Goal: Transaction & Acquisition: Book appointment/travel/reservation

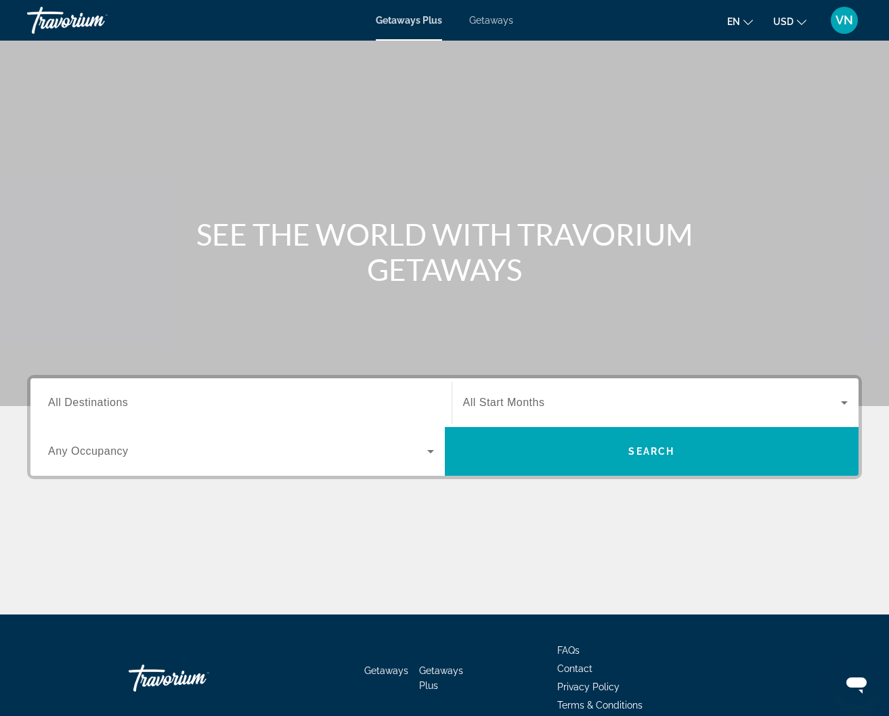
click at [510, 23] on span "Getaways" at bounding box center [491, 20] width 44 height 11
click at [209, 402] on input "Destination All Destinations" at bounding box center [241, 403] width 386 height 16
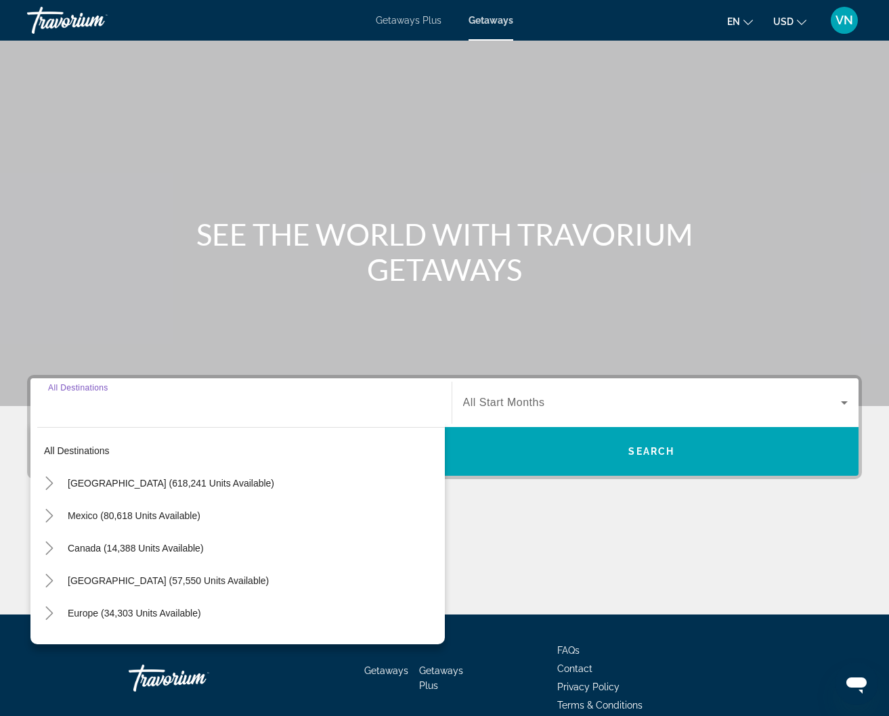
scroll to position [64, 0]
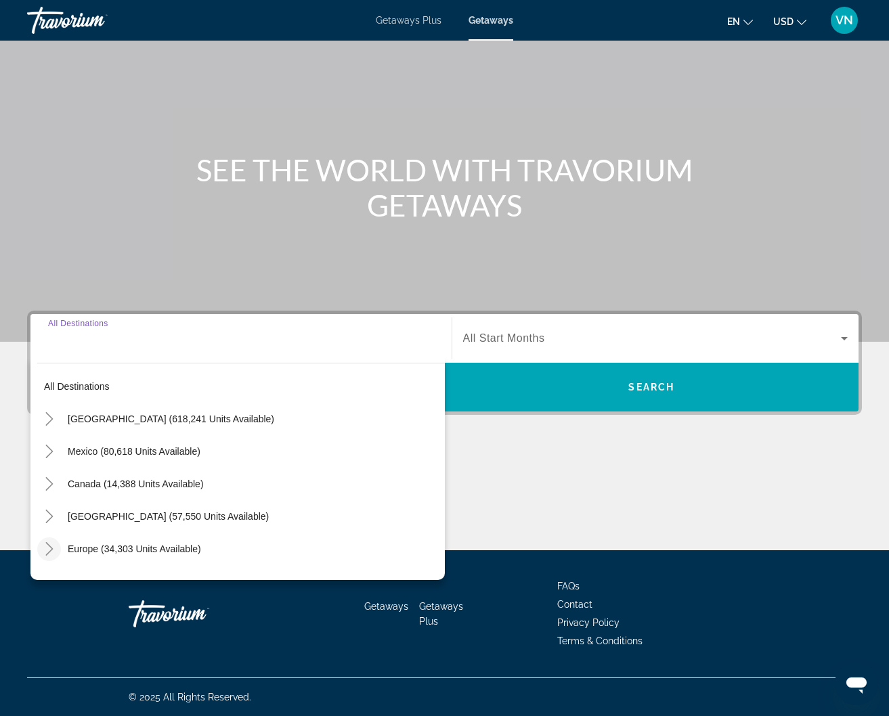
click at [43, 548] on icon "Toggle Europe (34,303 units available)" at bounding box center [50, 549] width 14 height 14
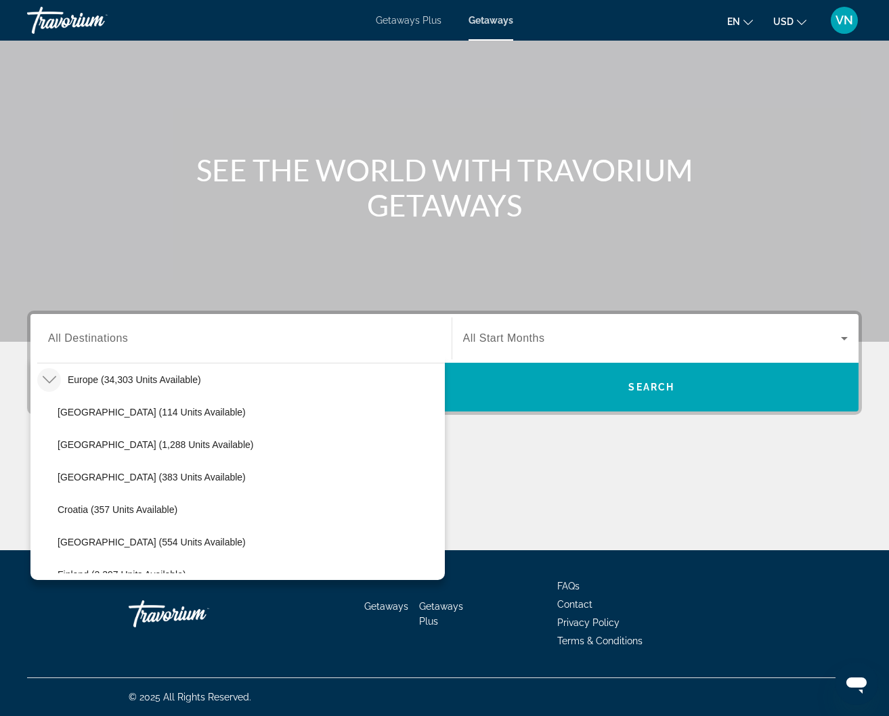
click at [52, 376] on icon "Toggle Europe (34,303 units available)" at bounding box center [50, 380] width 14 height 14
click at [55, 378] on icon "Toggle Europe (34,303 units available)" at bounding box center [50, 380] width 14 height 14
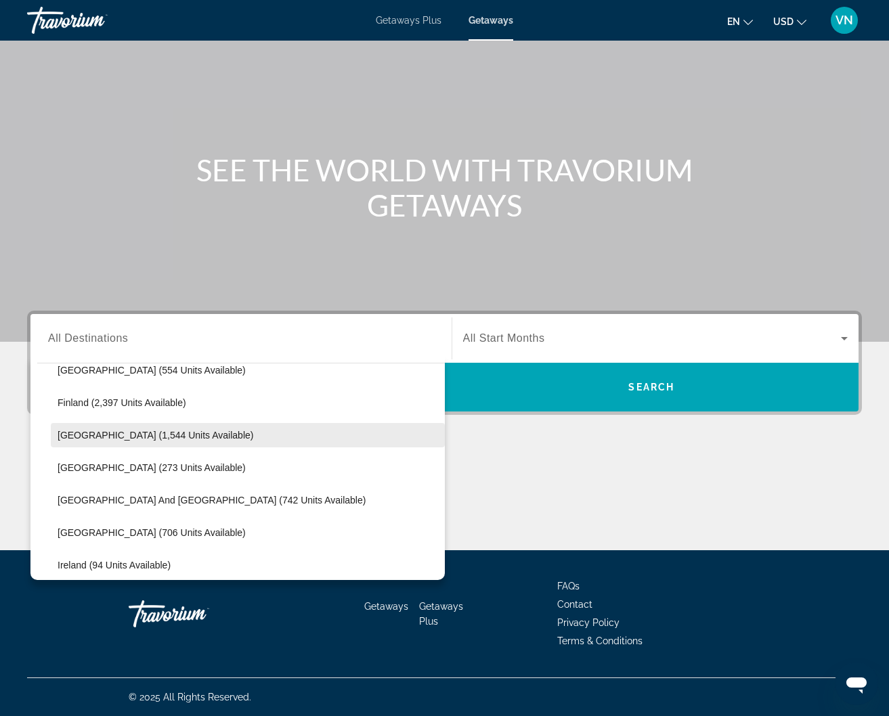
scroll to position [340, 0]
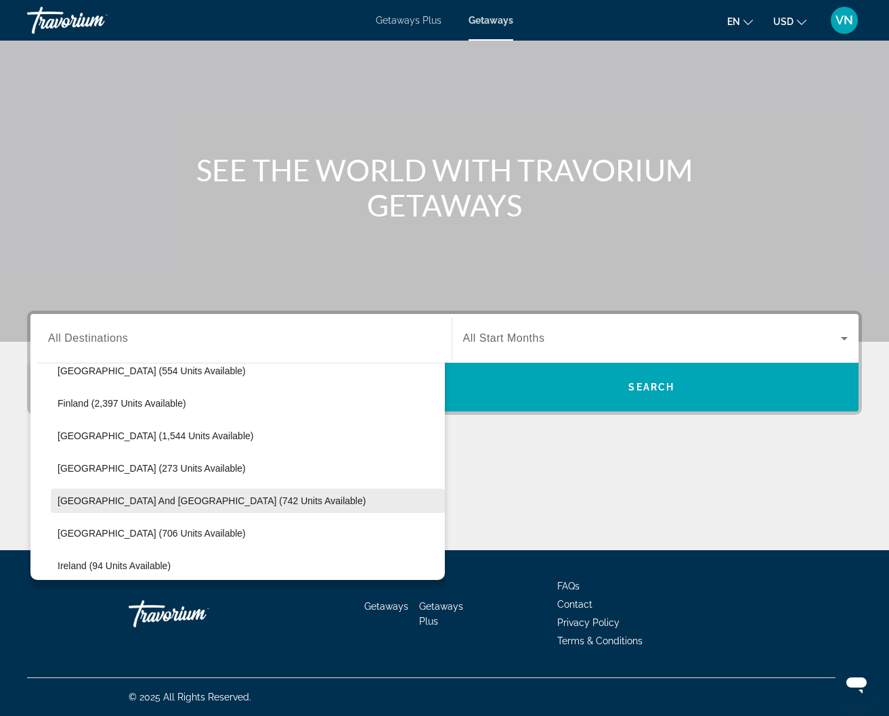
click at [134, 499] on span "Greece and Cyprus (742 units available)" at bounding box center [212, 501] width 308 height 11
type input "**********"
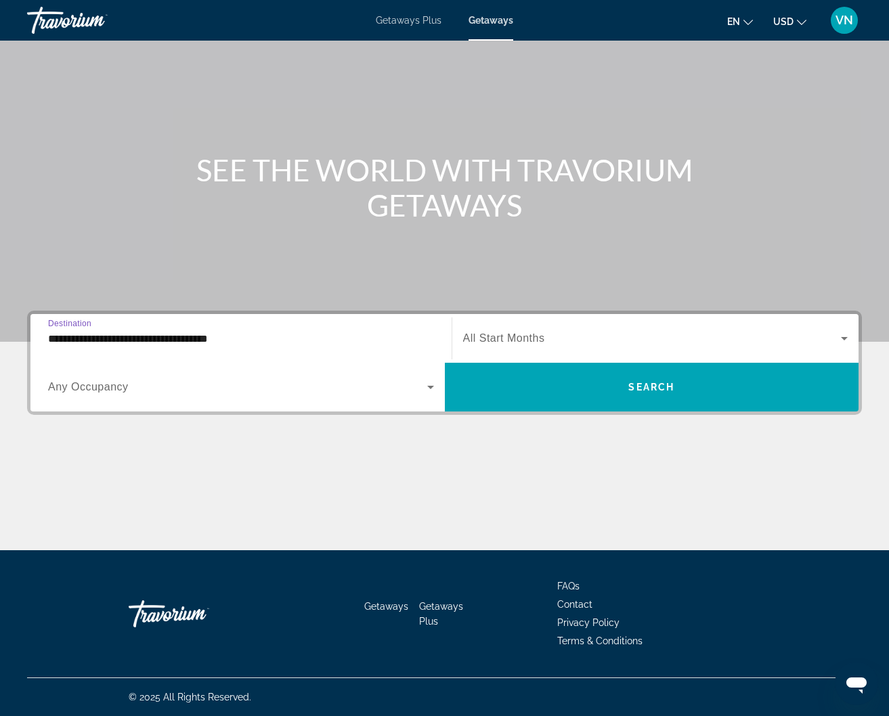
click at [842, 336] on icon "Search widget" at bounding box center [844, 338] width 16 height 16
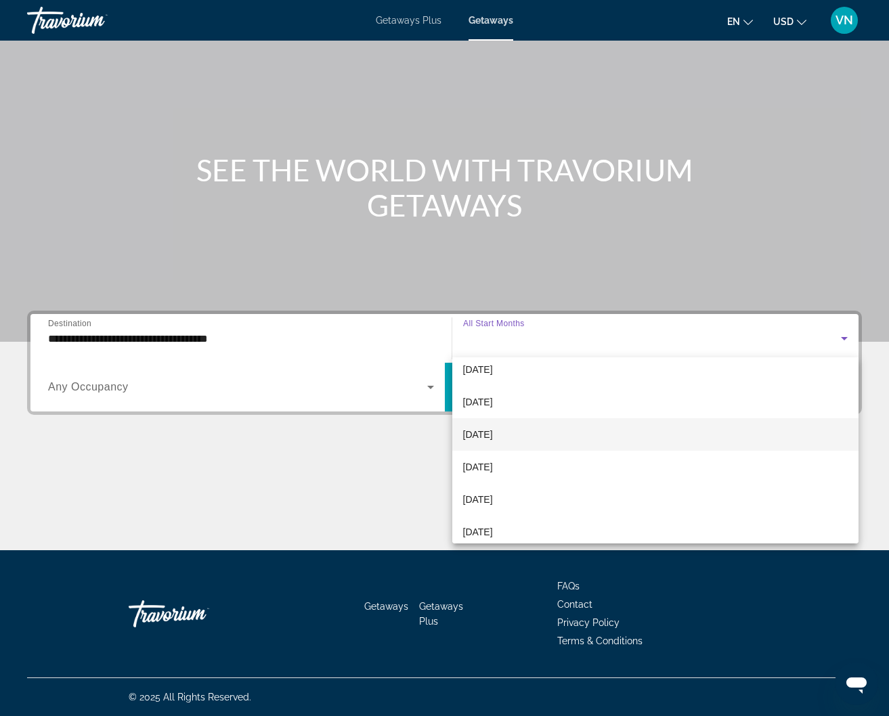
scroll to position [280, 0]
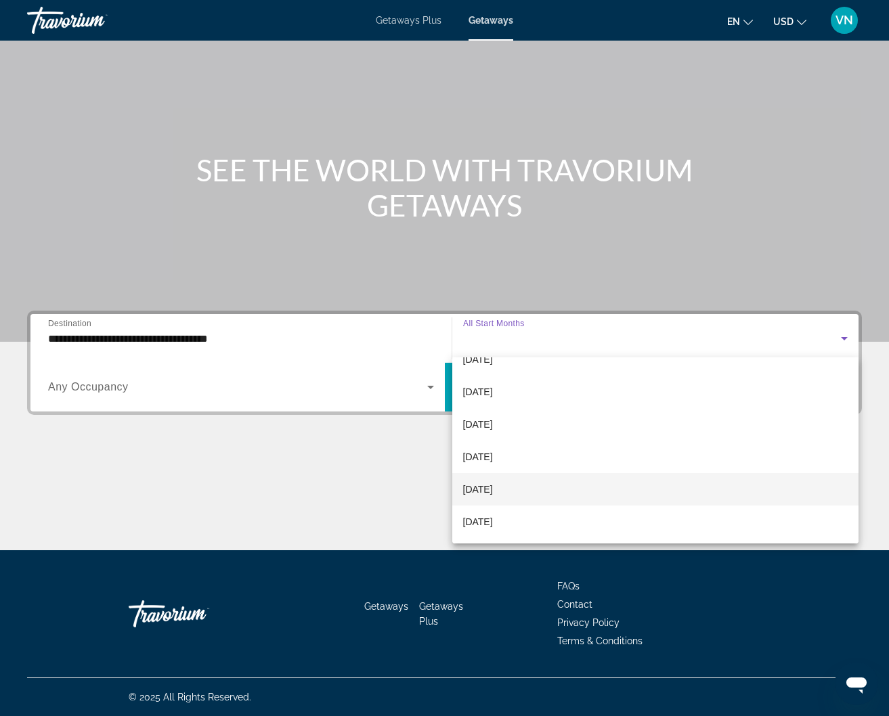
click at [635, 481] on mat-option "[DATE]" at bounding box center [655, 489] width 407 height 32
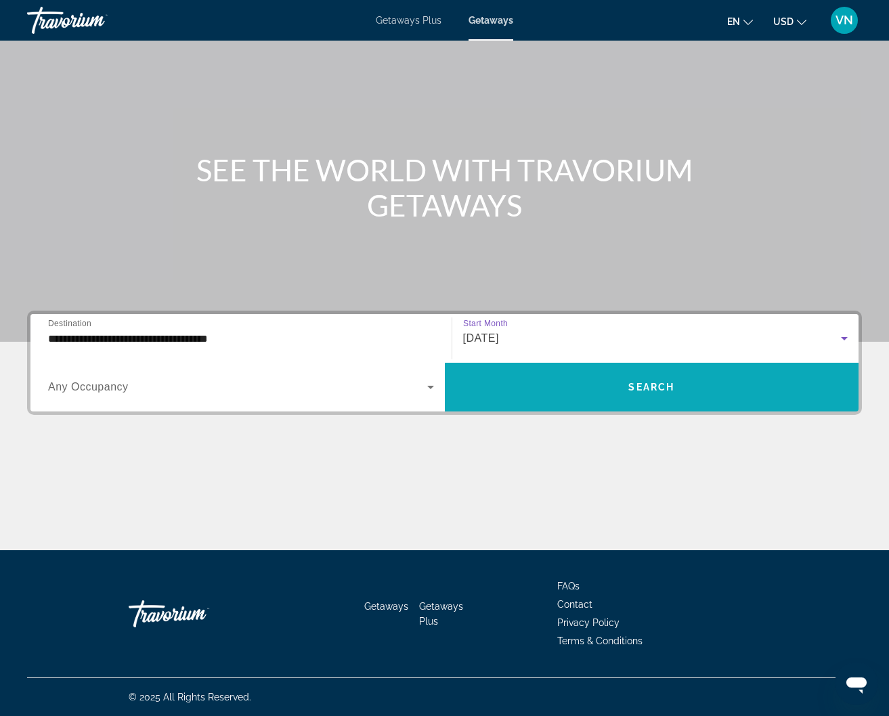
click at [573, 380] on span "Search widget" at bounding box center [652, 387] width 414 height 32
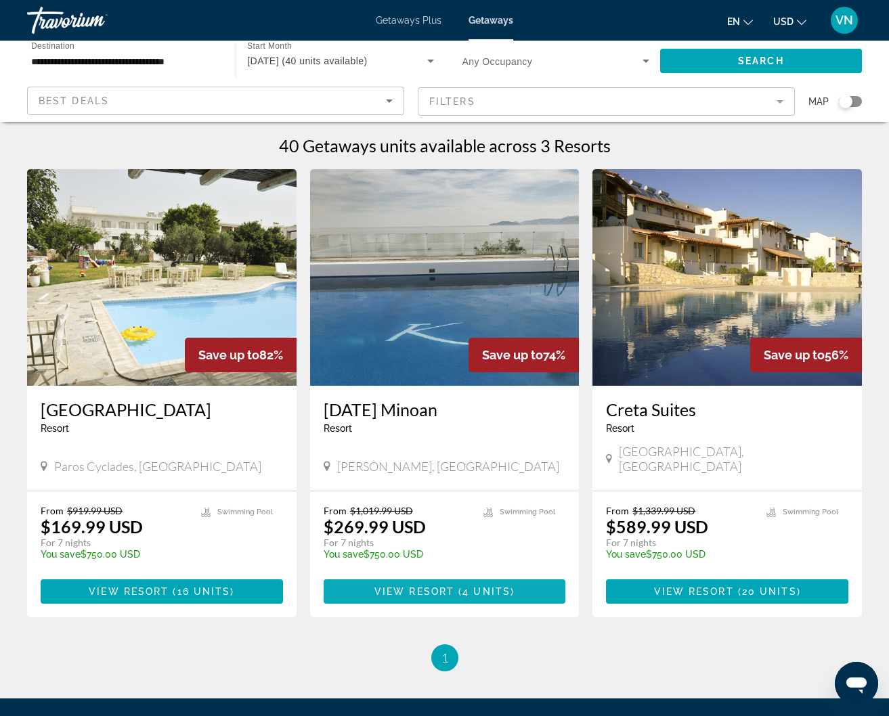
click at [401, 575] on span "Main content" at bounding box center [445, 591] width 242 height 32
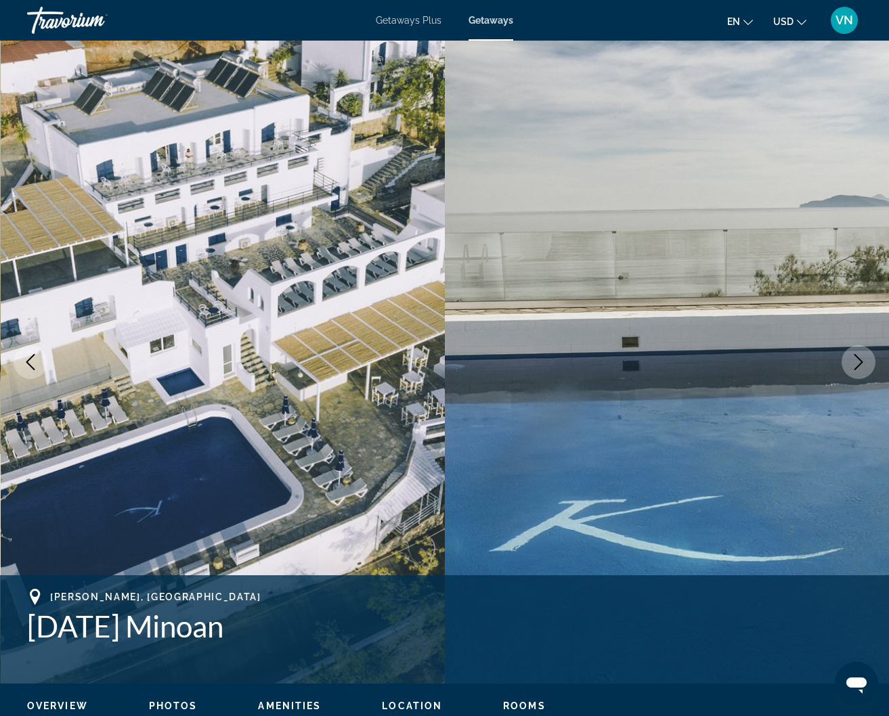
click at [856, 357] on icon "Next image" at bounding box center [858, 362] width 9 height 16
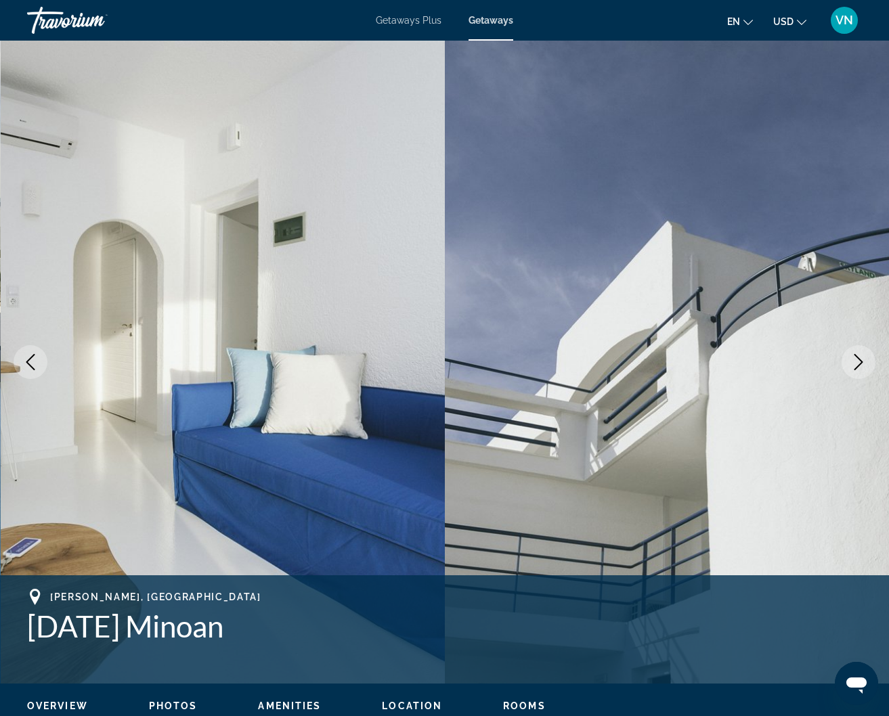
click at [856, 357] on icon "Next image" at bounding box center [858, 362] width 9 height 16
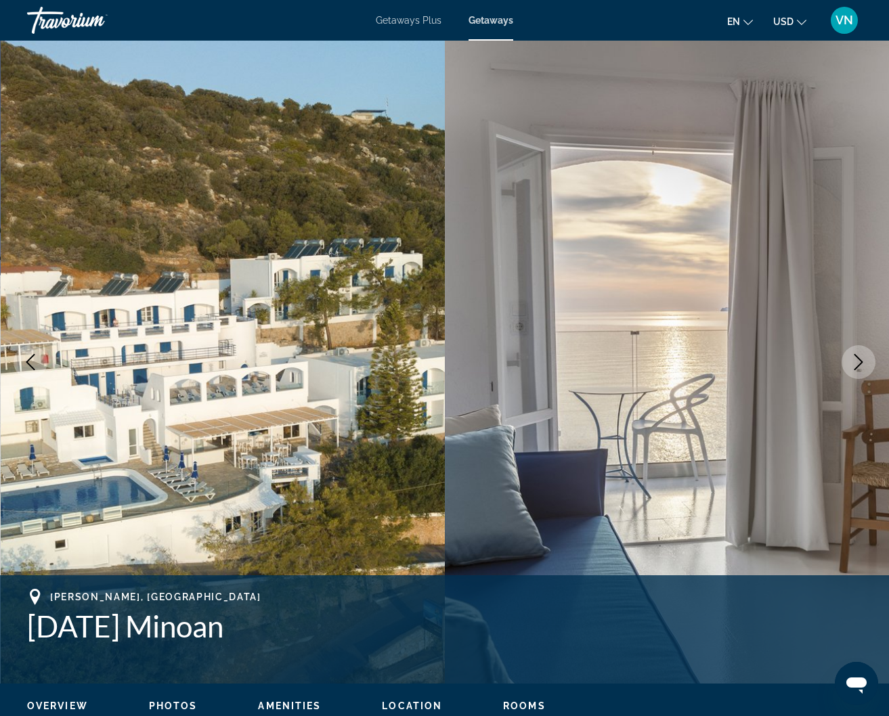
click at [856, 357] on icon "Next image" at bounding box center [858, 362] width 9 height 16
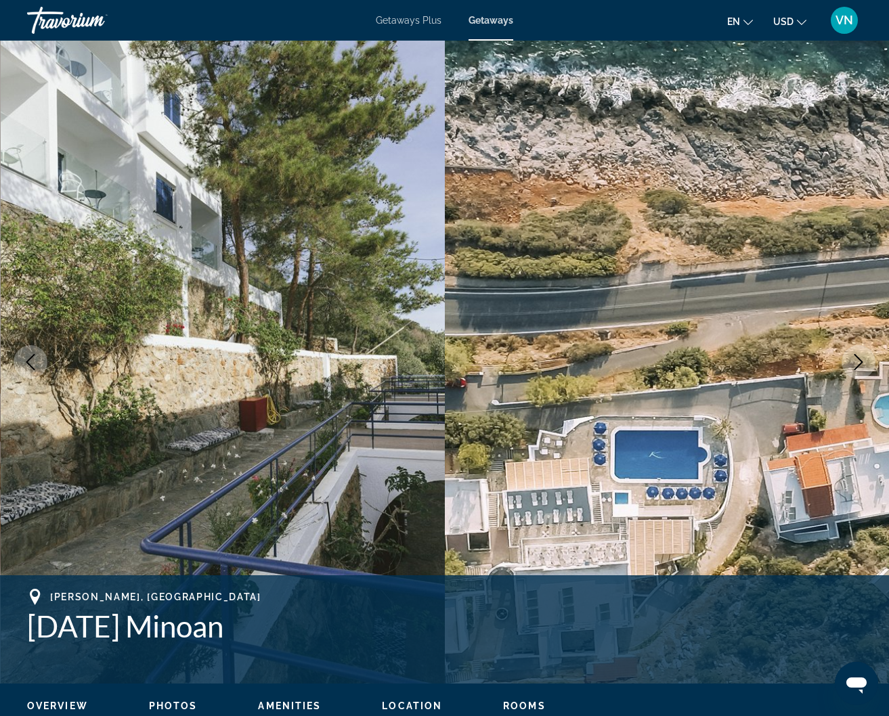
click at [856, 357] on icon "Next image" at bounding box center [858, 362] width 9 height 16
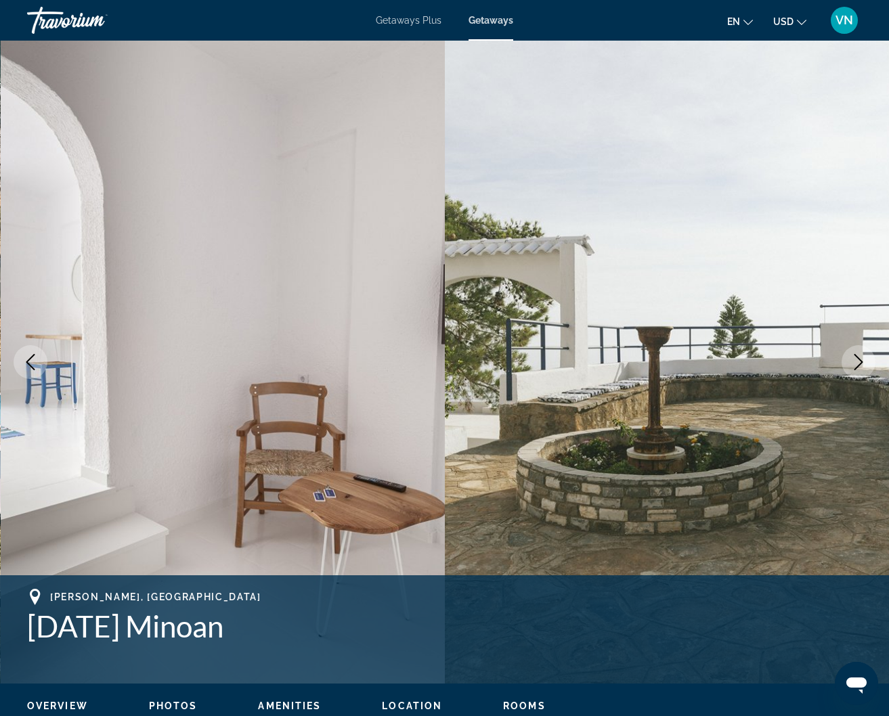
click at [856, 357] on icon "Next image" at bounding box center [858, 362] width 9 height 16
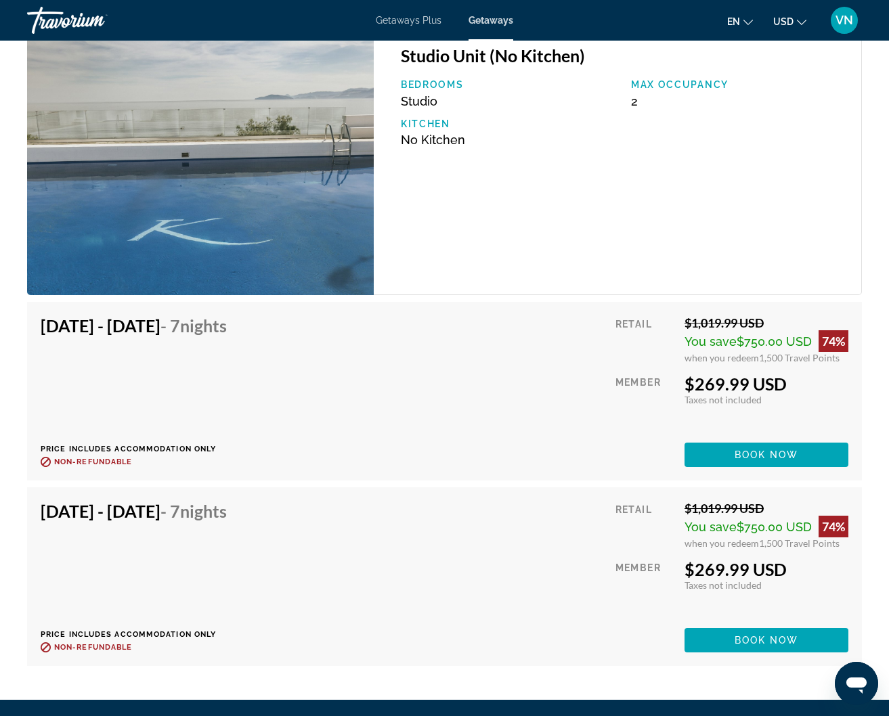
scroll to position [2601, 0]
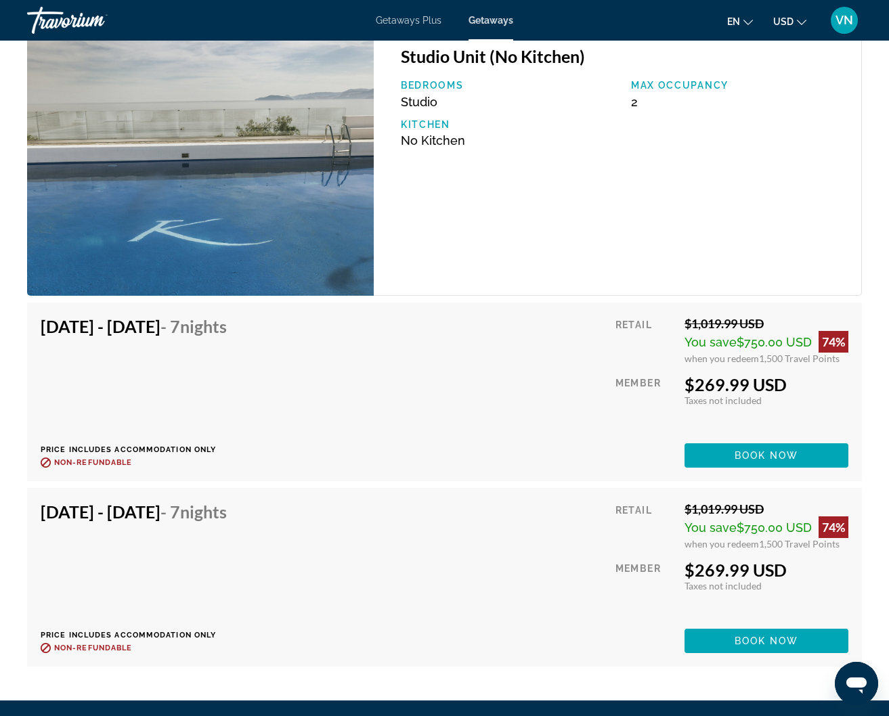
drag, startPoint x: 804, startPoint y: 376, endPoint x: 819, endPoint y: 376, distance: 14.9
click at [805, 364] on span "1,500 Travel Points" at bounding box center [799, 359] width 81 height 12
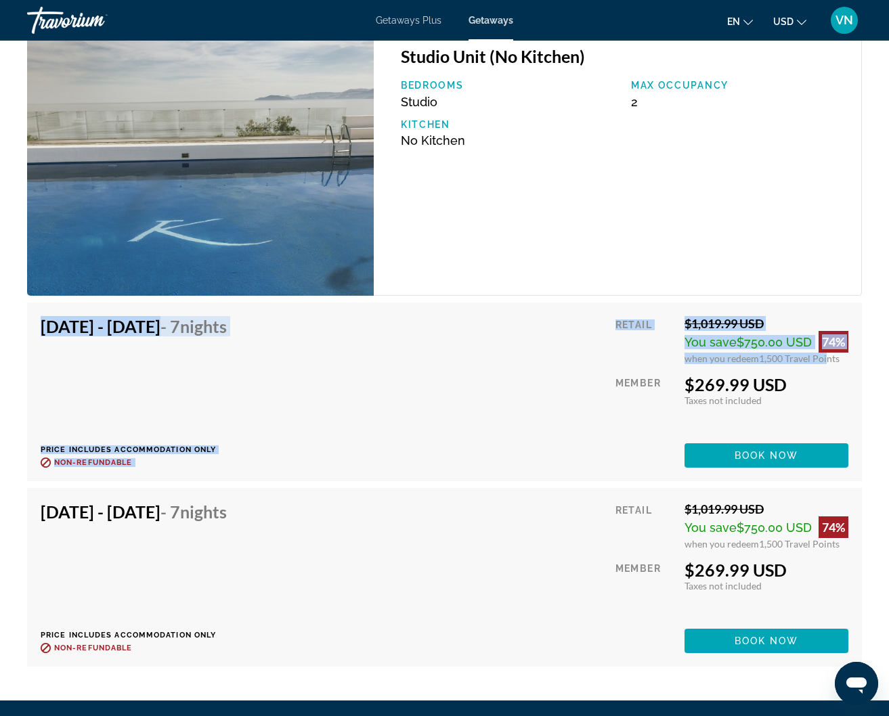
drag, startPoint x: 823, startPoint y: 376, endPoint x: 401, endPoint y: 144, distance: 482.3
click at [467, 148] on div "Studio Unit (No Kitchen) Bedrooms Studio Max Occupancy 2 Kitchen No Kitchen Aug…" at bounding box center [444, 353] width 835 height 642
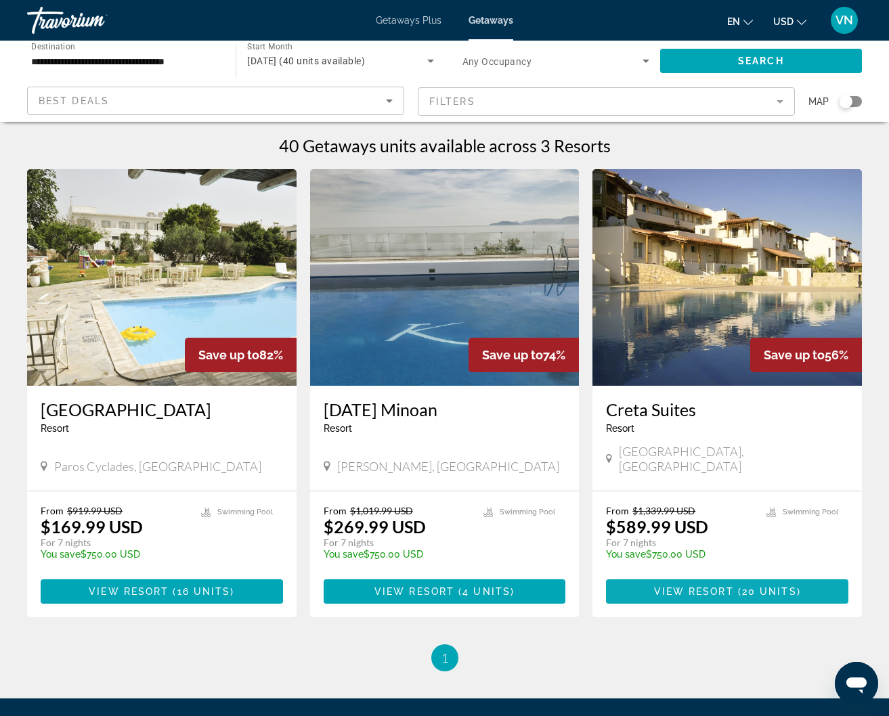
click at [653, 575] on span "Main content" at bounding box center [727, 591] width 242 height 32
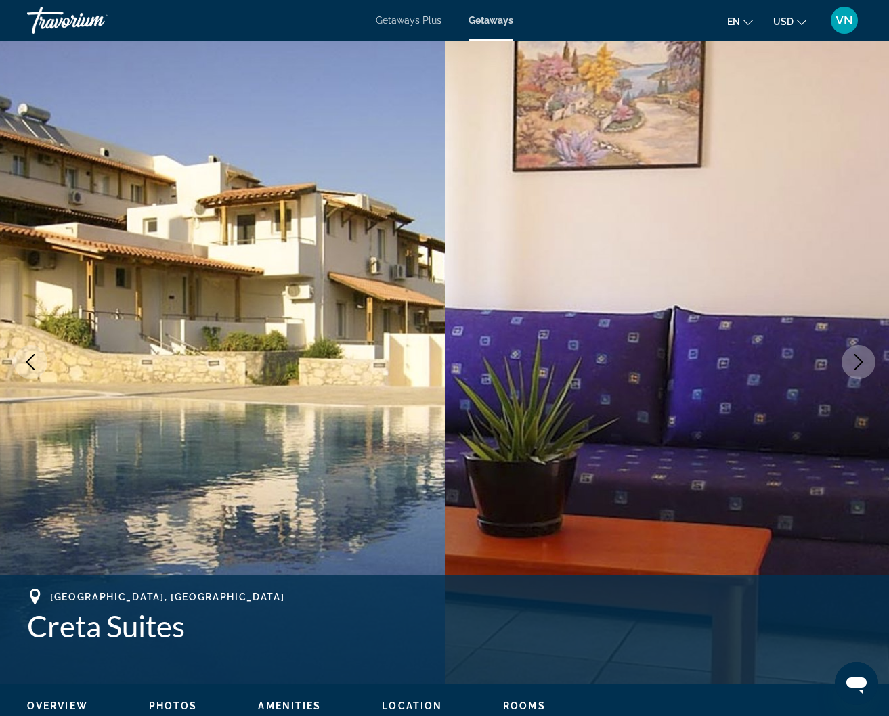
click at [859, 355] on icon "Next image" at bounding box center [858, 362] width 16 height 16
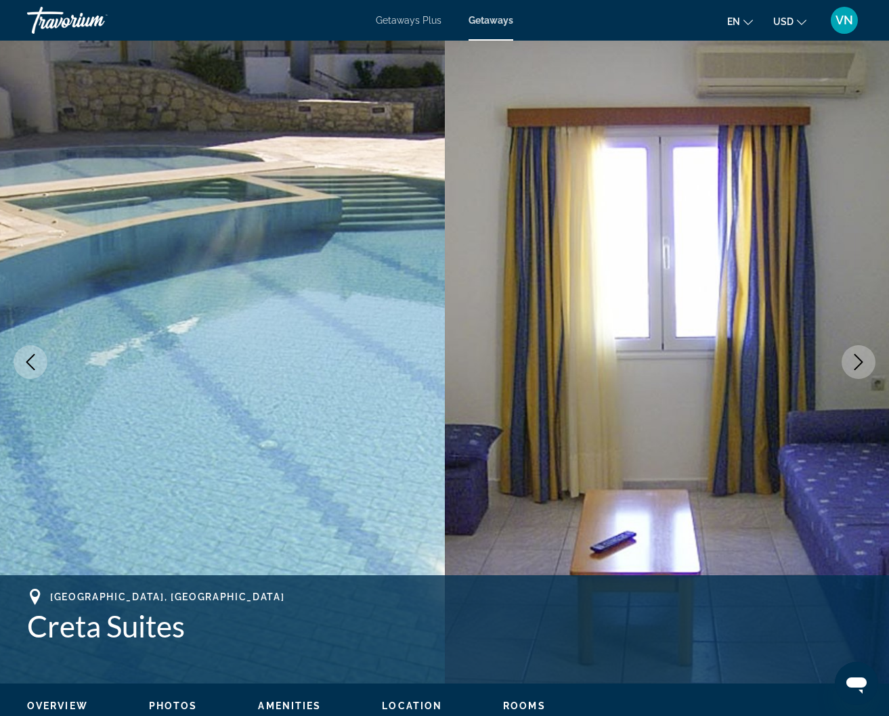
click at [859, 355] on icon "Next image" at bounding box center [858, 362] width 16 height 16
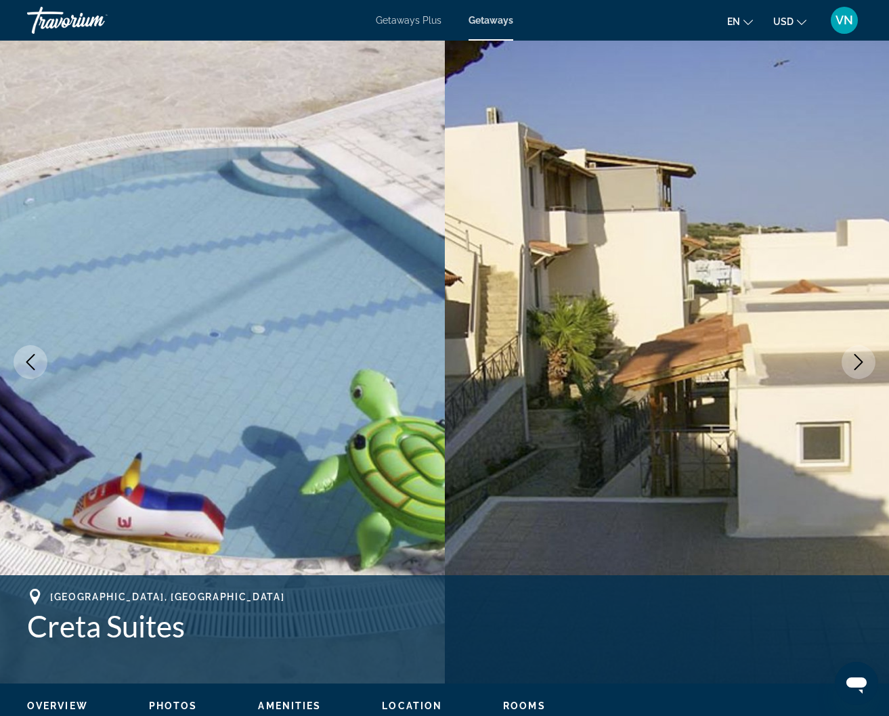
click at [859, 355] on icon "Next image" at bounding box center [858, 362] width 16 height 16
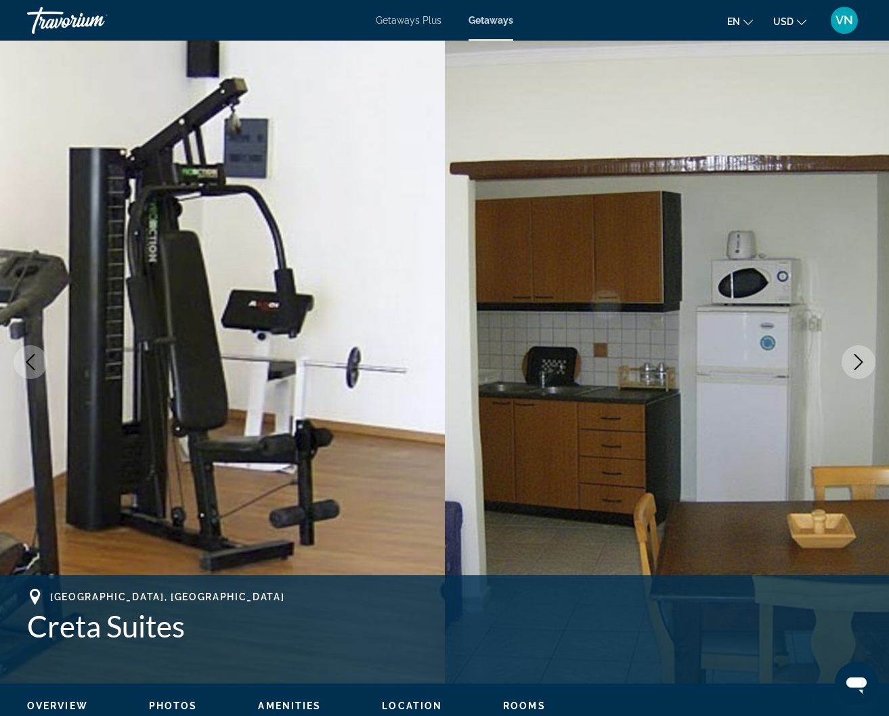
click at [859, 355] on icon "Next image" at bounding box center [858, 362] width 16 height 16
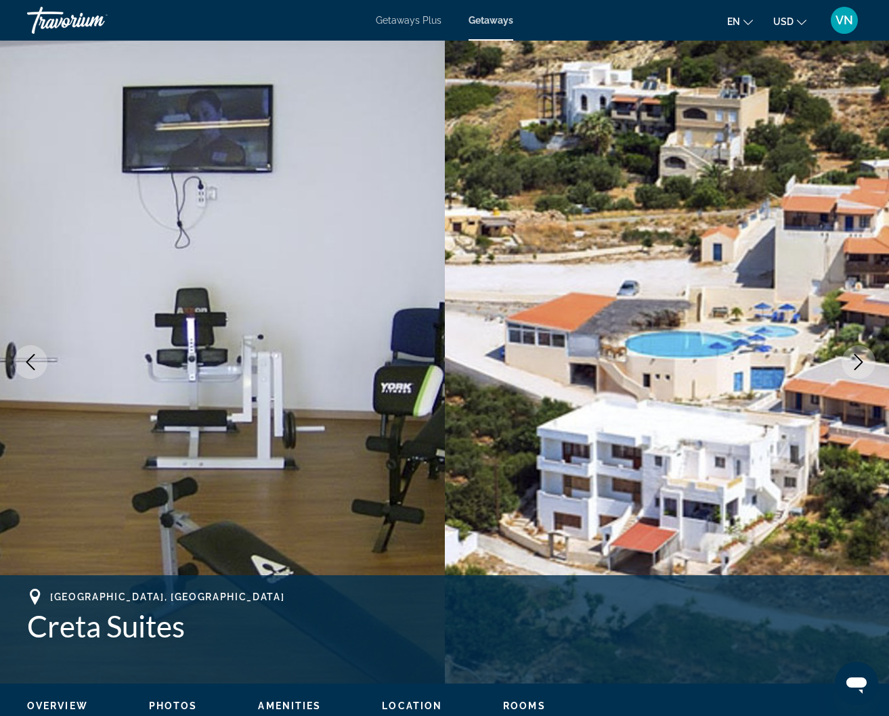
click at [859, 355] on icon "Next image" at bounding box center [858, 362] width 16 height 16
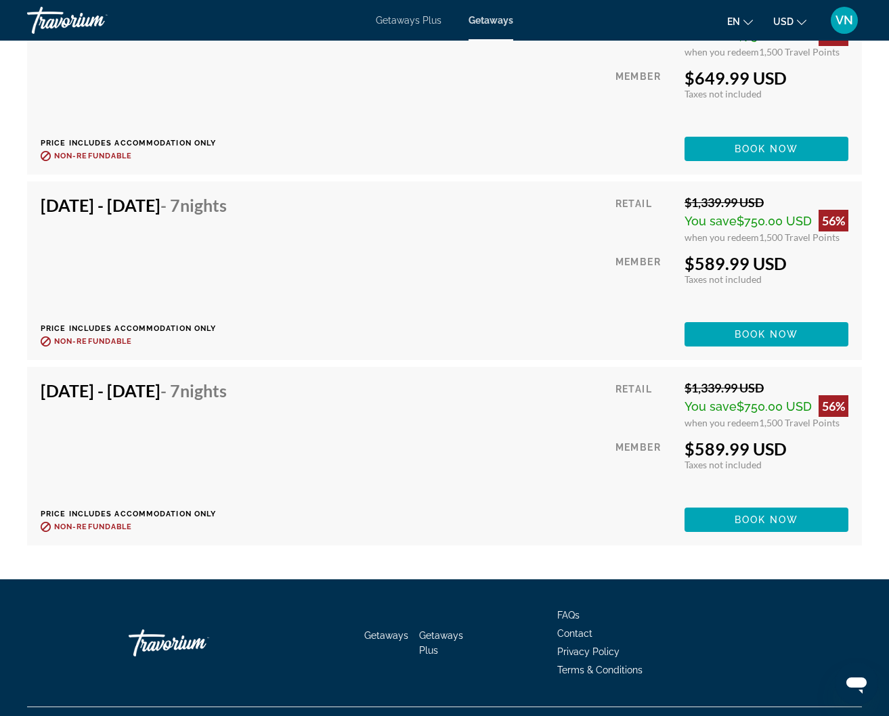
scroll to position [3343, 0]
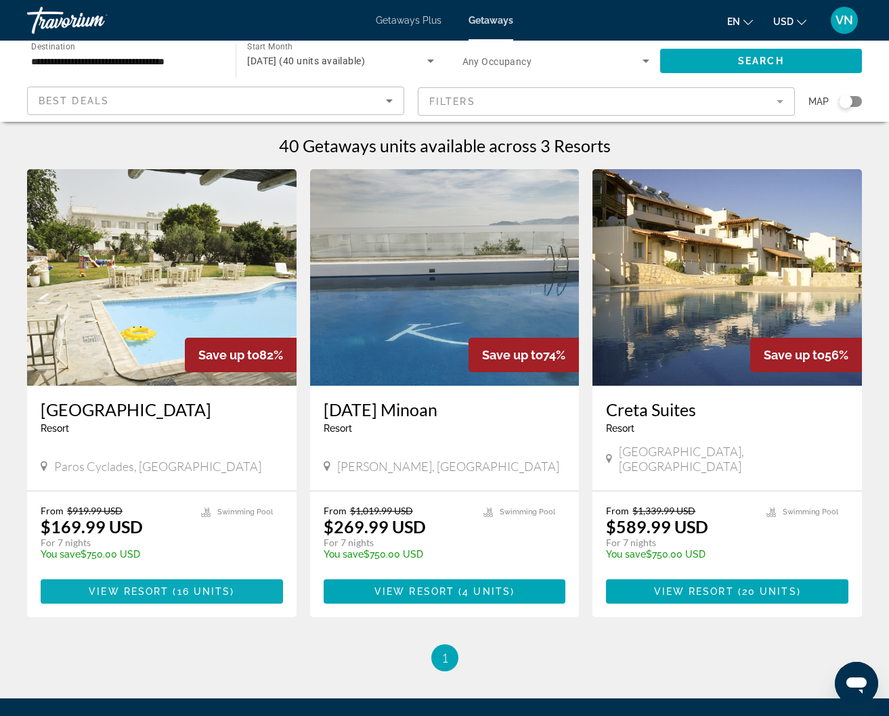
click at [85, 586] on span "Main content" at bounding box center [162, 591] width 242 height 32
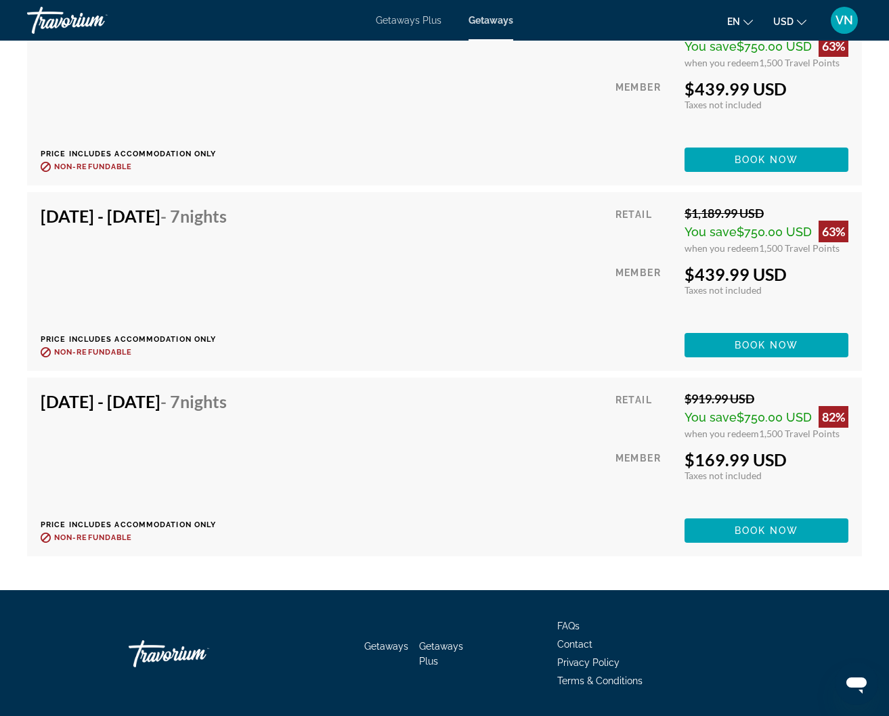
scroll to position [3188, 0]
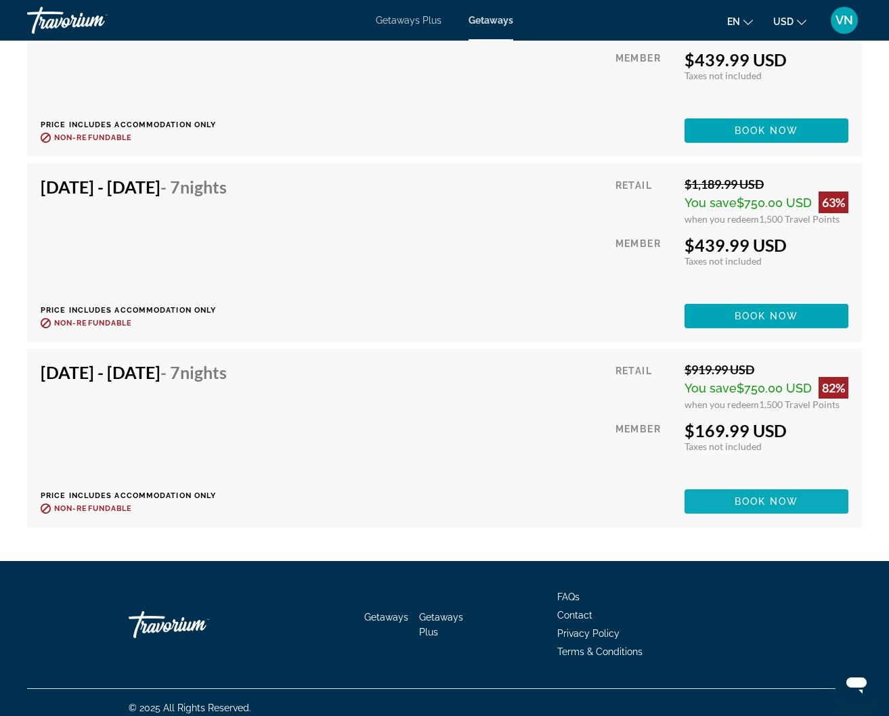
click at [705, 498] on span "Main content" at bounding box center [766, 501] width 164 height 32
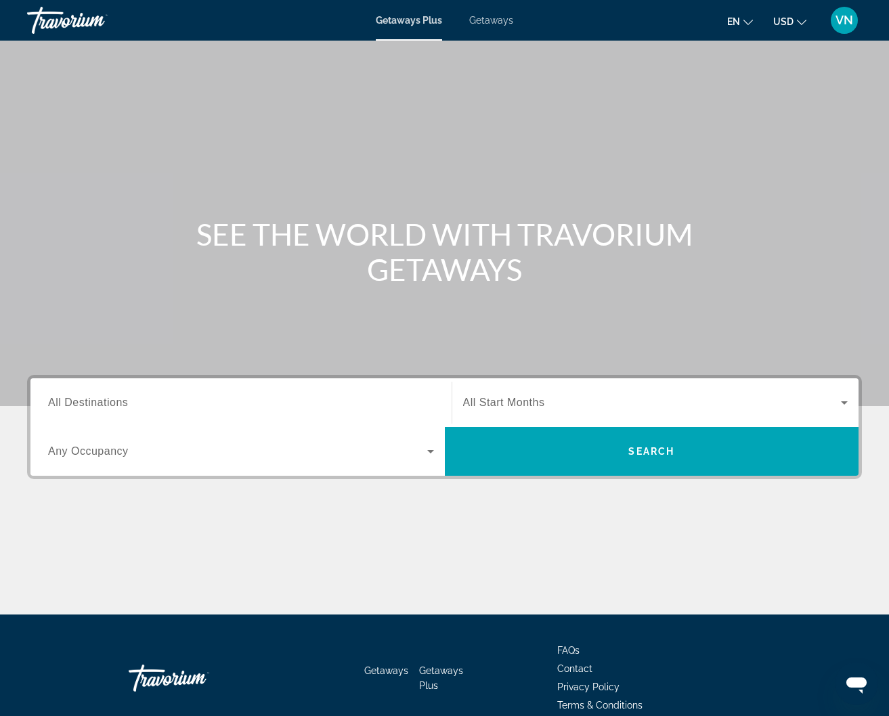
click at [226, 401] on input "Destination All Destinations" at bounding box center [241, 403] width 386 height 16
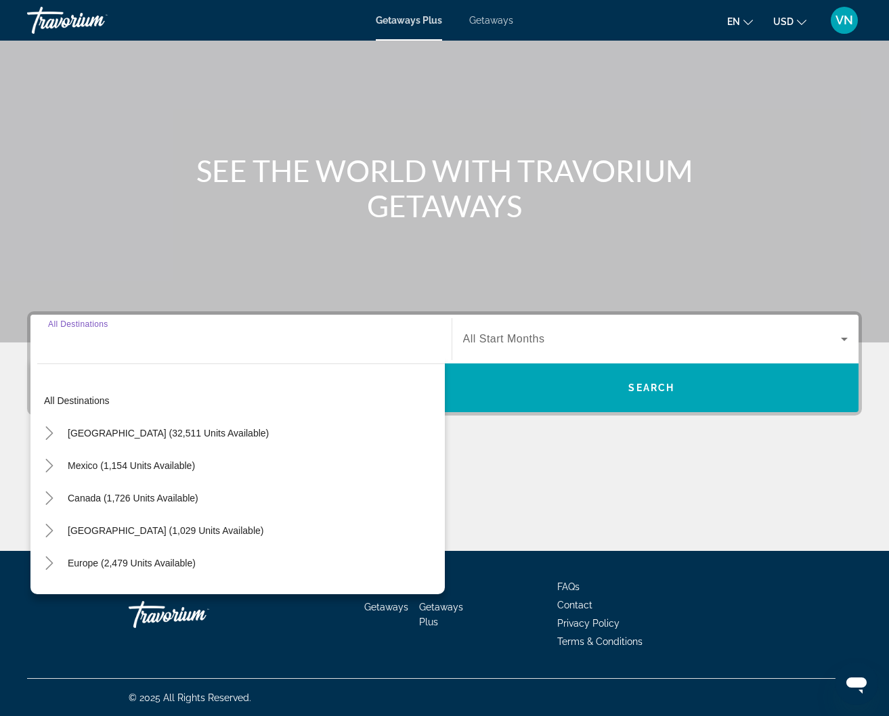
scroll to position [64, 0]
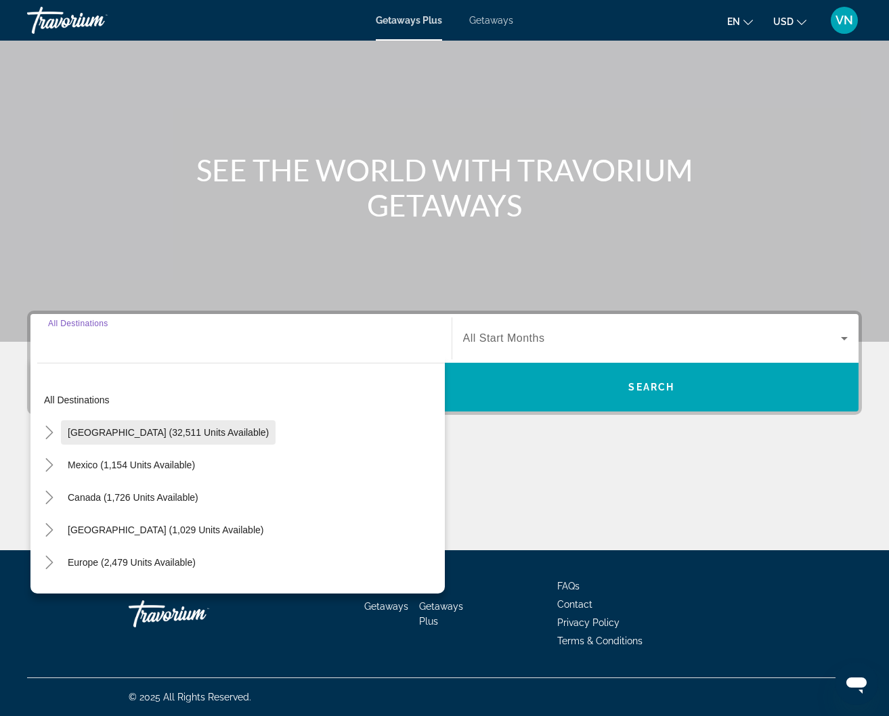
click at [208, 422] on span "Search widget" at bounding box center [168, 432] width 215 height 32
type input "**********"
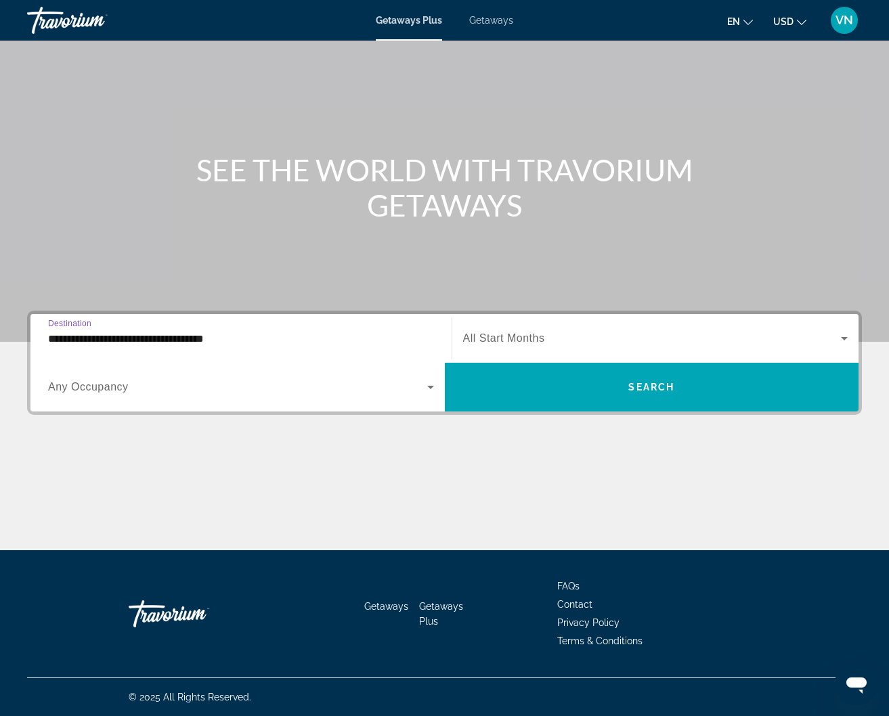
click at [841, 336] on icon "Search widget" at bounding box center [844, 338] width 16 height 16
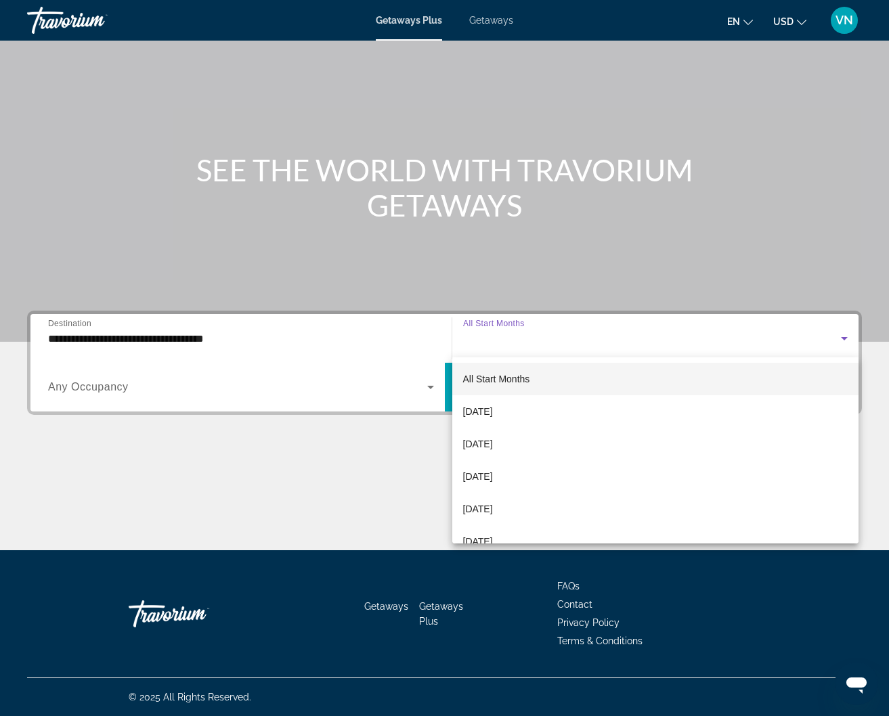
click at [841, 336] on div at bounding box center [444, 358] width 889 height 716
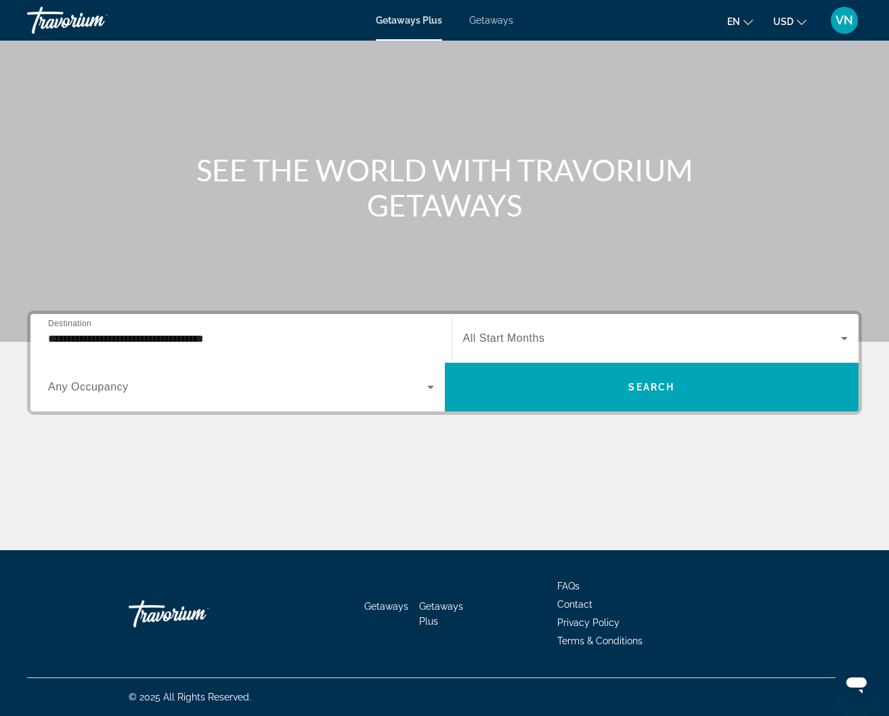
click at [847, 333] on icon "Search widget" at bounding box center [844, 338] width 16 height 16
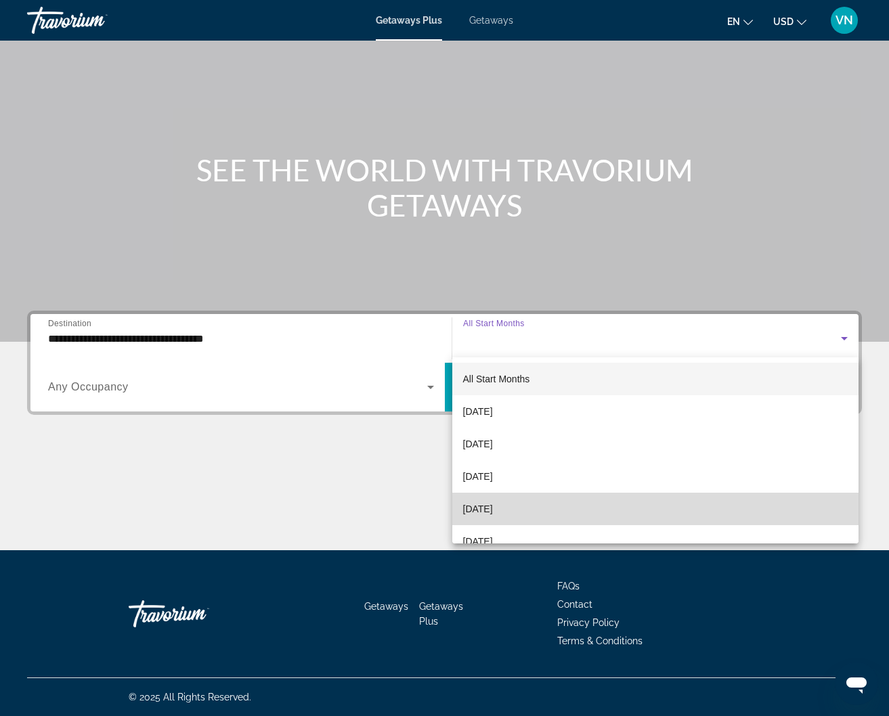
click at [575, 508] on mat-option "[DATE]" at bounding box center [655, 509] width 407 height 32
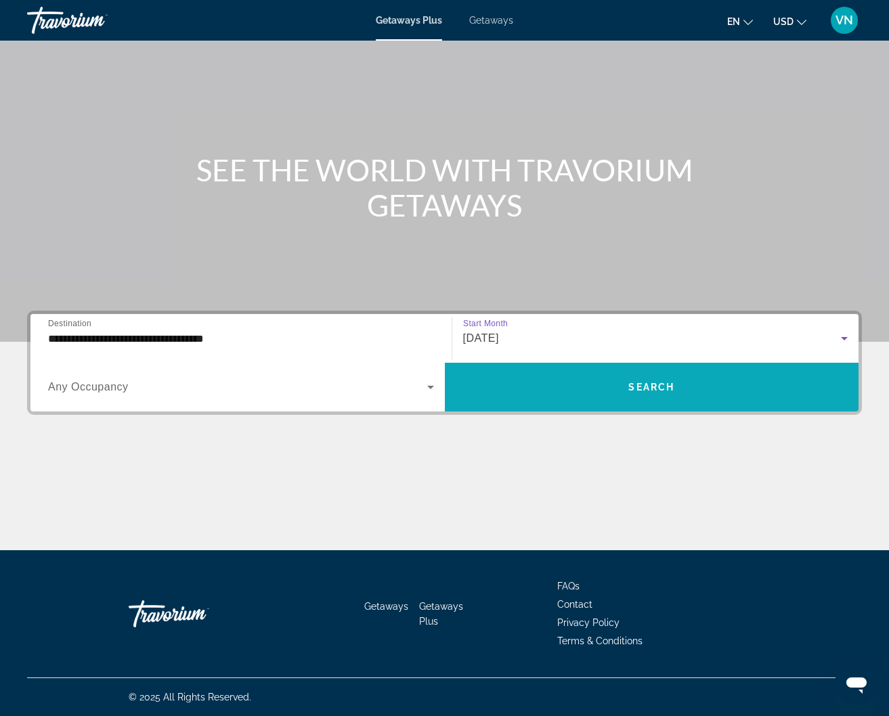
click at [546, 378] on span "Search widget" at bounding box center [652, 387] width 414 height 32
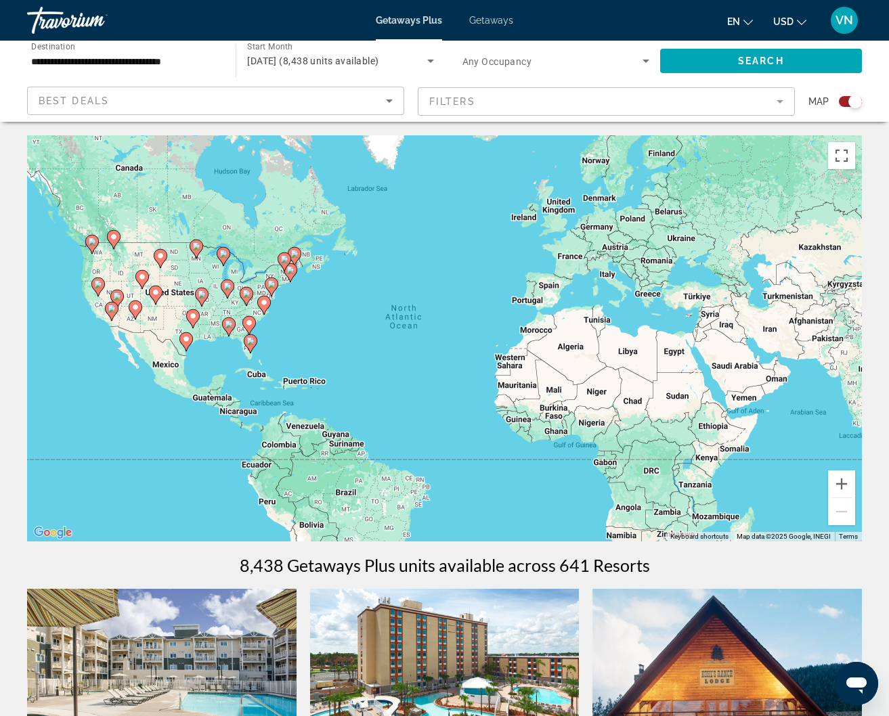
click at [292, 268] on image "Main content" at bounding box center [290, 270] width 8 height 8
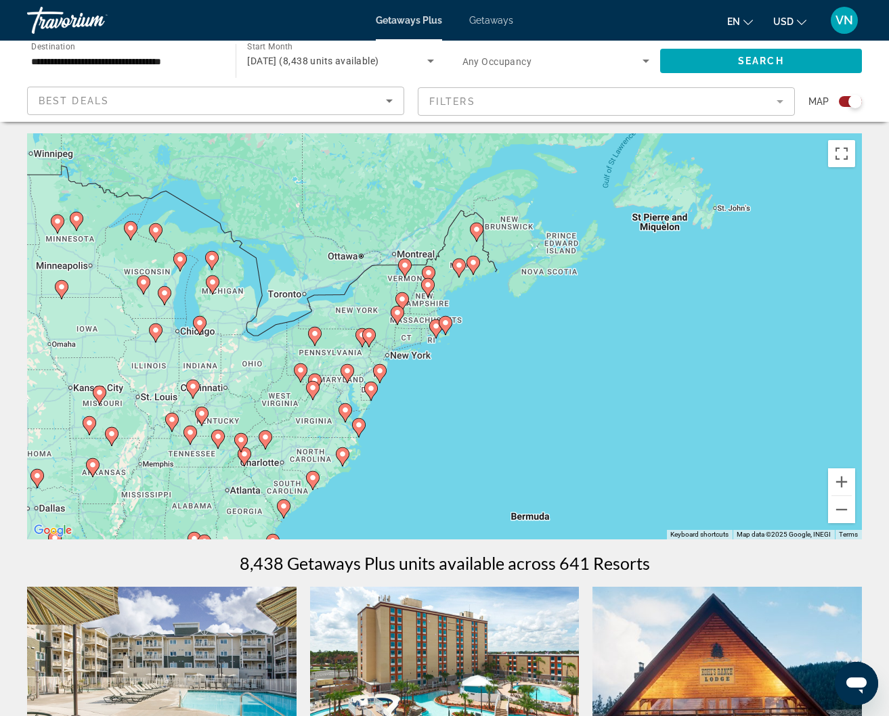
scroll to position [1, 0]
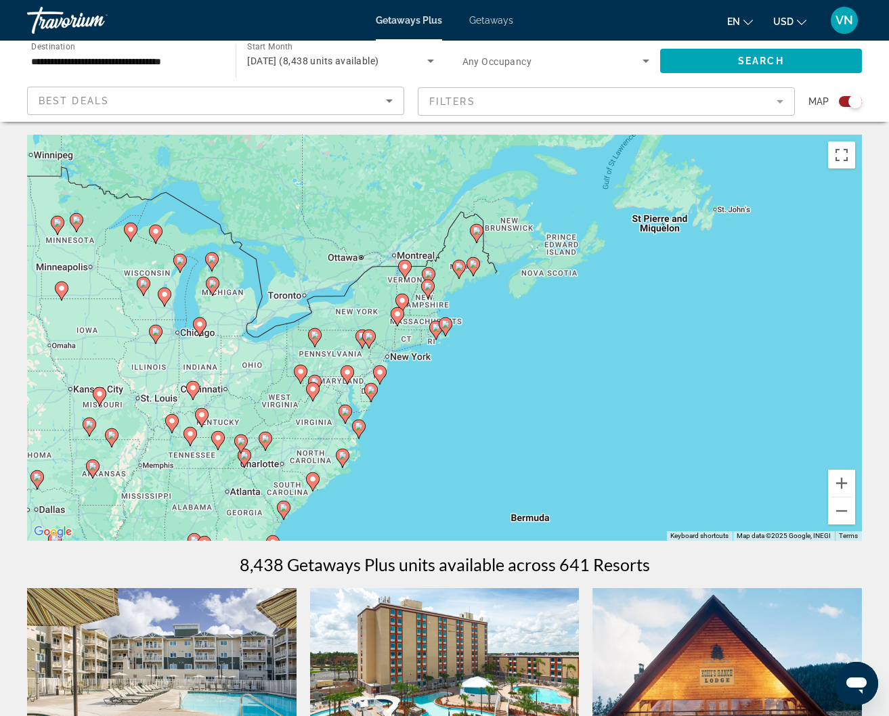
click at [382, 365] on gmp-advanced-marker "Main content" at bounding box center [380, 375] width 14 height 20
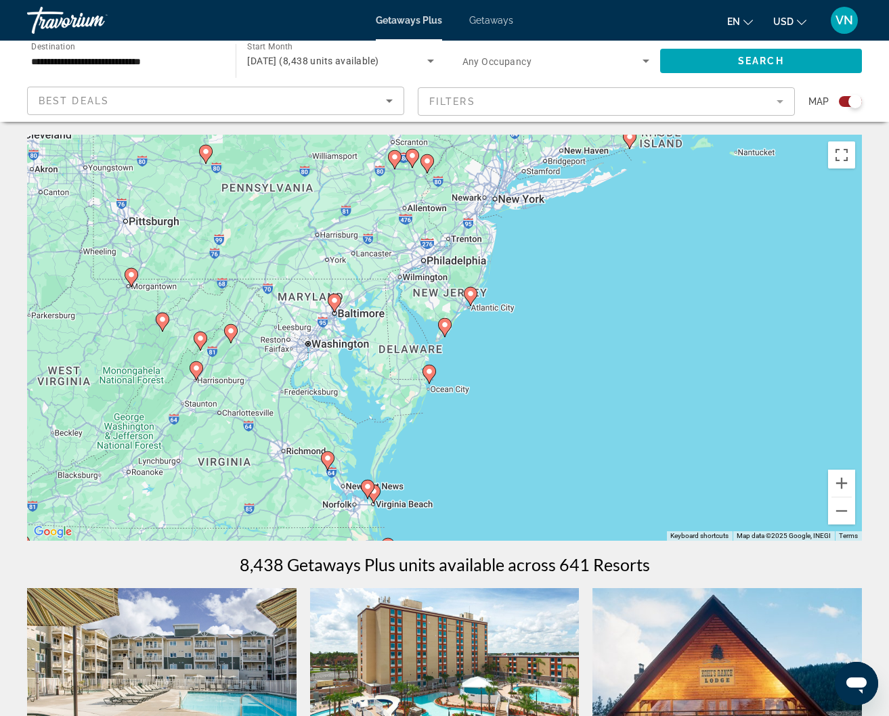
scroll to position [0, 0]
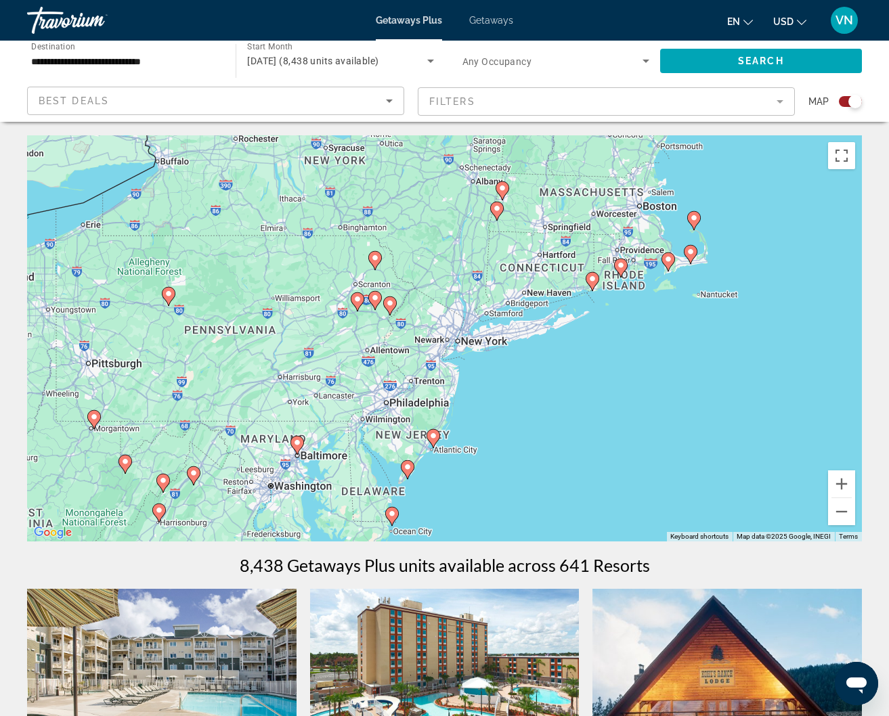
drag, startPoint x: 498, startPoint y: 190, endPoint x: 456, endPoint y: 340, distance: 155.2
click at [456, 342] on div "To navigate, press the arrow keys. To activate drag with keyboard, press Alt + …" at bounding box center [444, 338] width 835 height 406
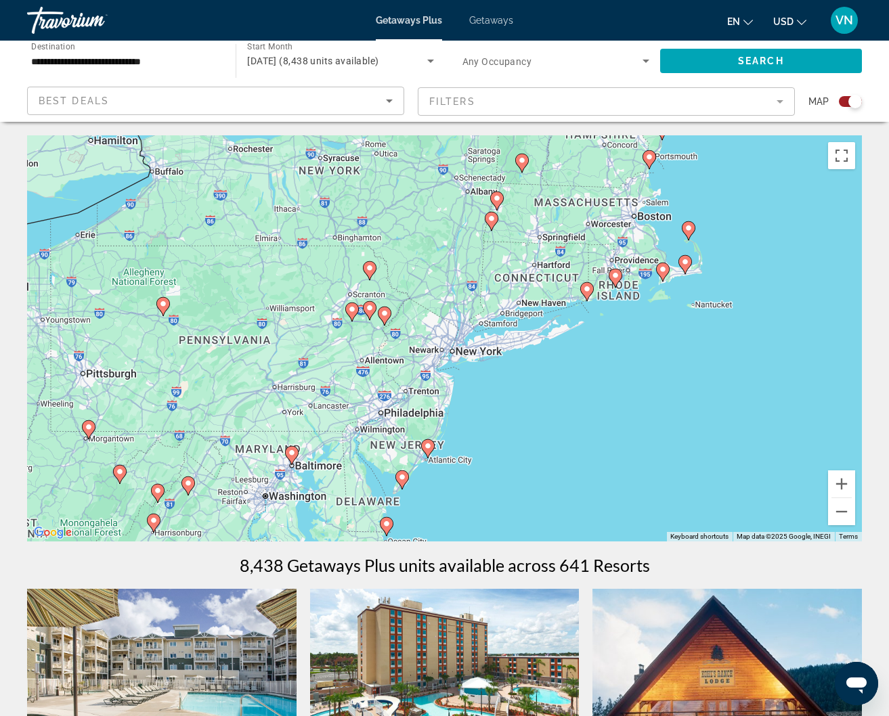
click at [617, 278] on image "Main content" at bounding box center [615, 275] width 8 height 8
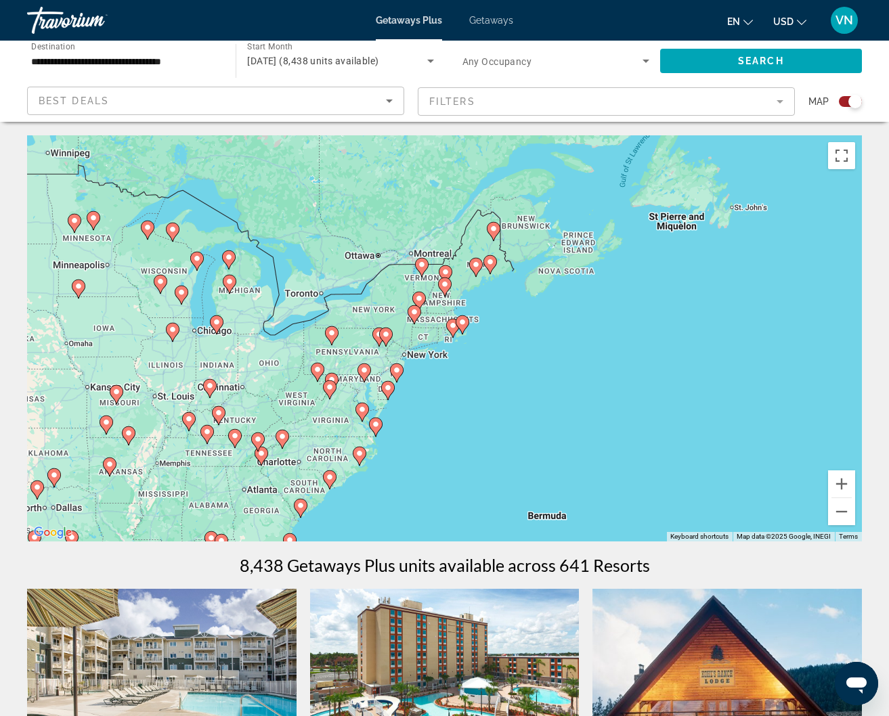
click at [452, 322] on image "Main content" at bounding box center [453, 326] width 8 height 8
type input "**********"
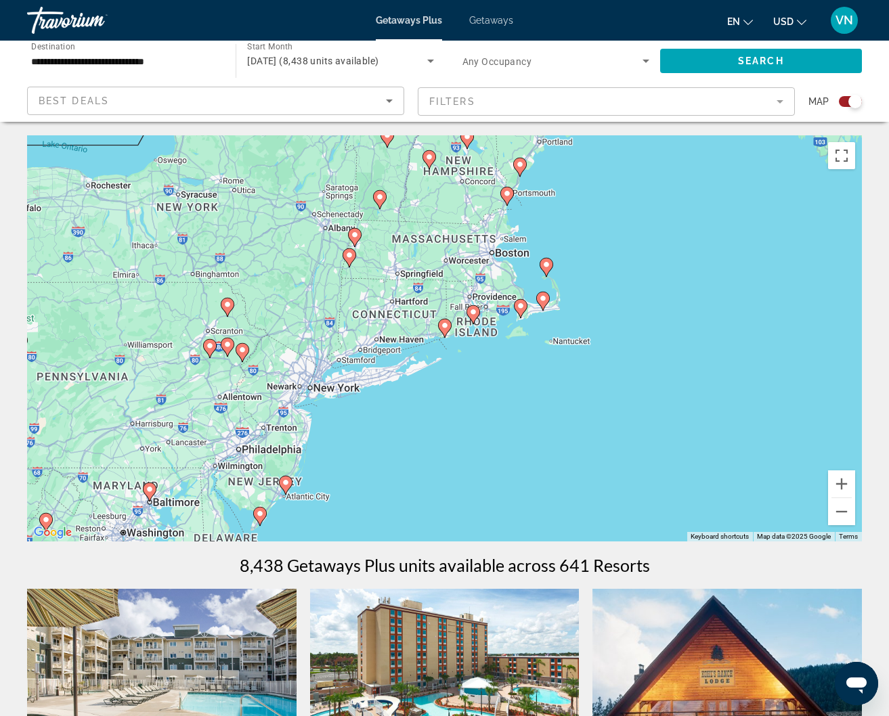
click at [448, 328] on image "Main content" at bounding box center [445, 326] width 8 height 8
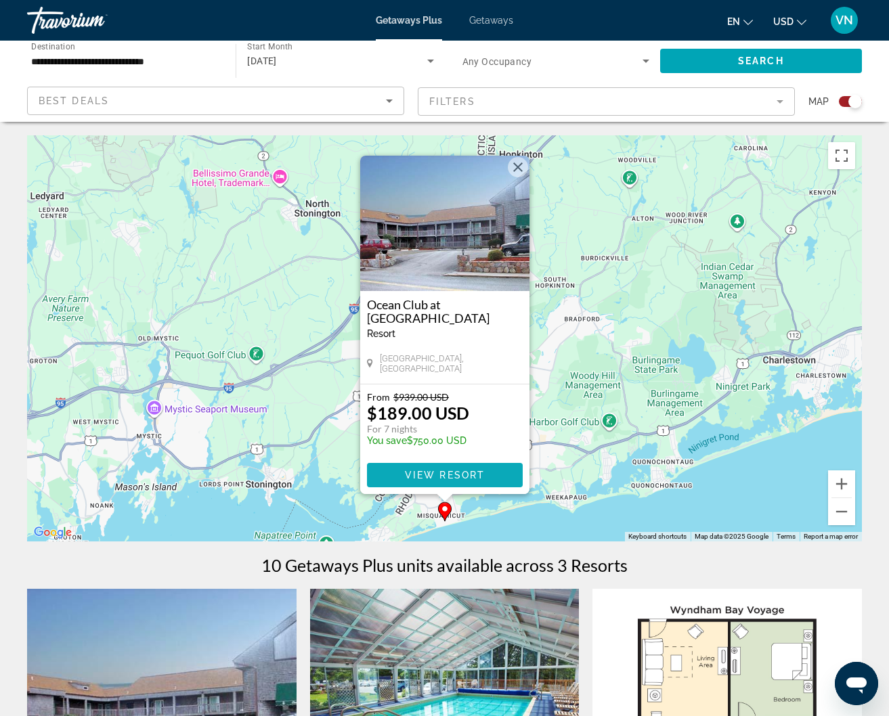
click at [432, 475] on span "View Resort" at bounding box center [444, 475] width 80 height 11
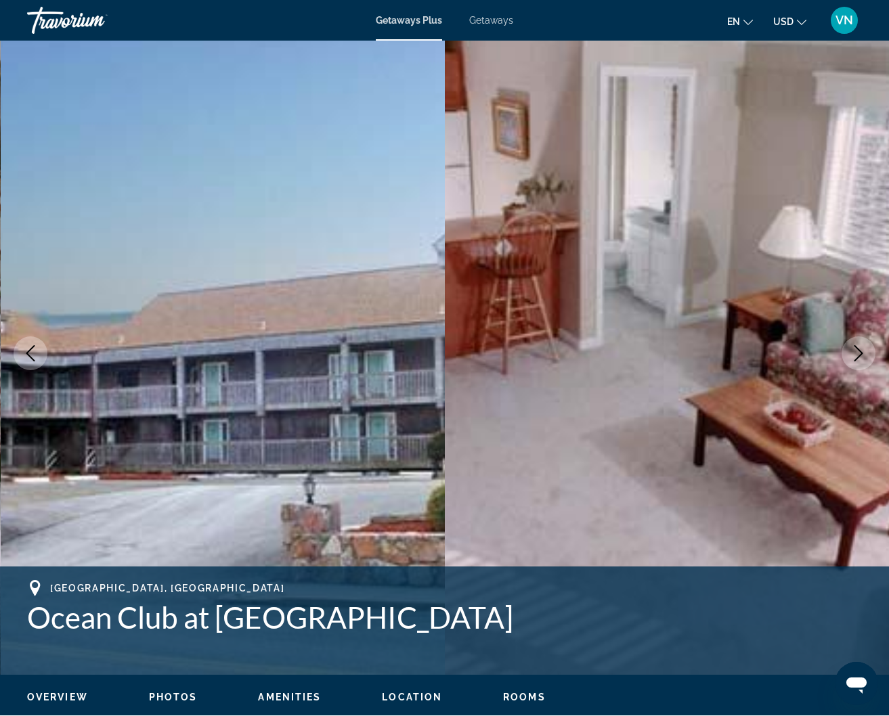
scroll to position [11, 0]
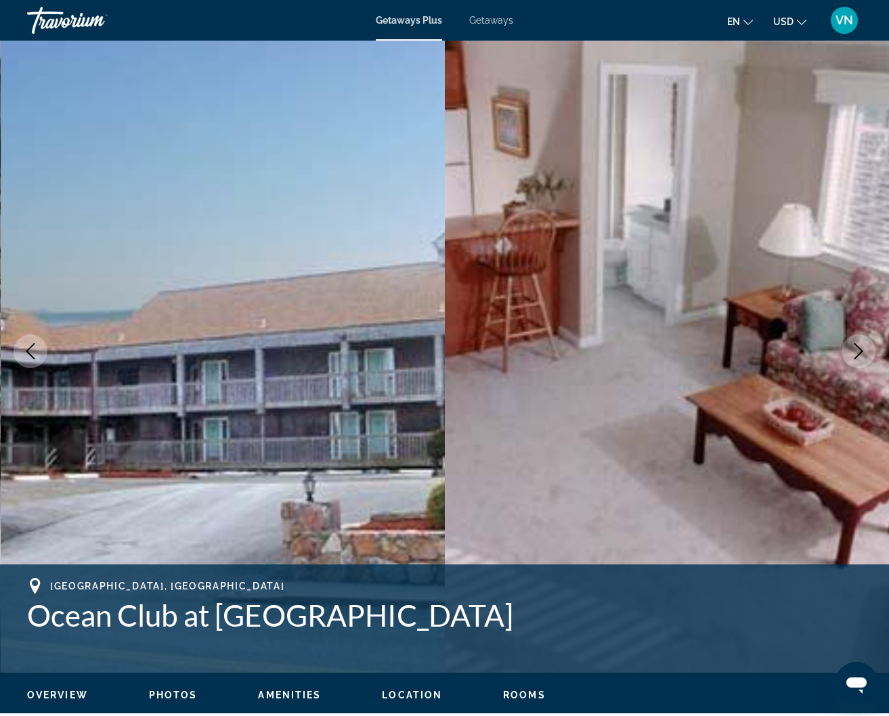
click at [850, 344] on icon "Next image" at bounding box center [858, 351] width 16 height 16
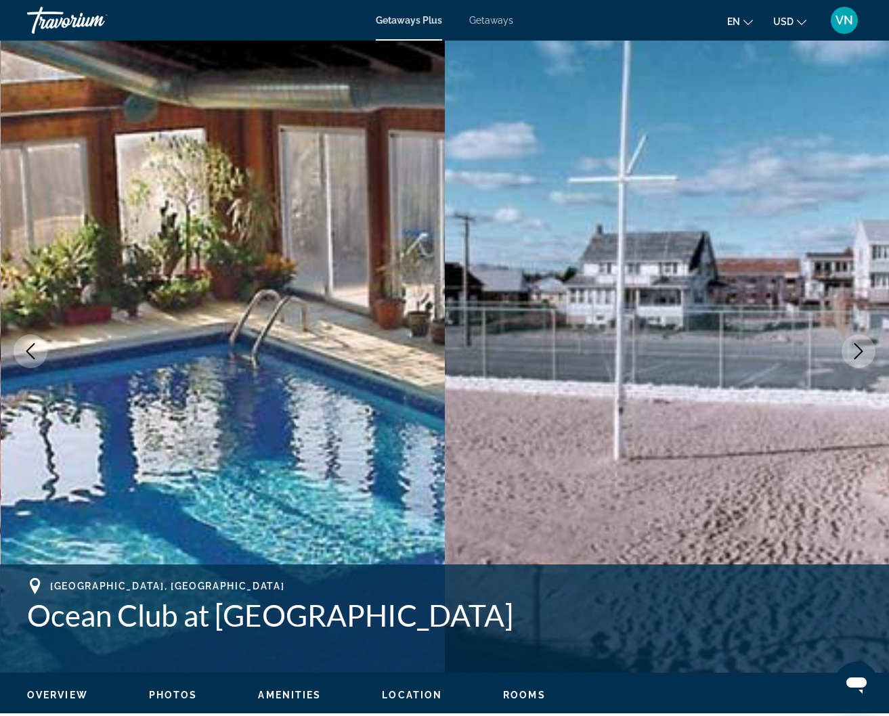
click at [850, 344] on icon "Next image" at bounding box center [858, 351] width 16 height 16
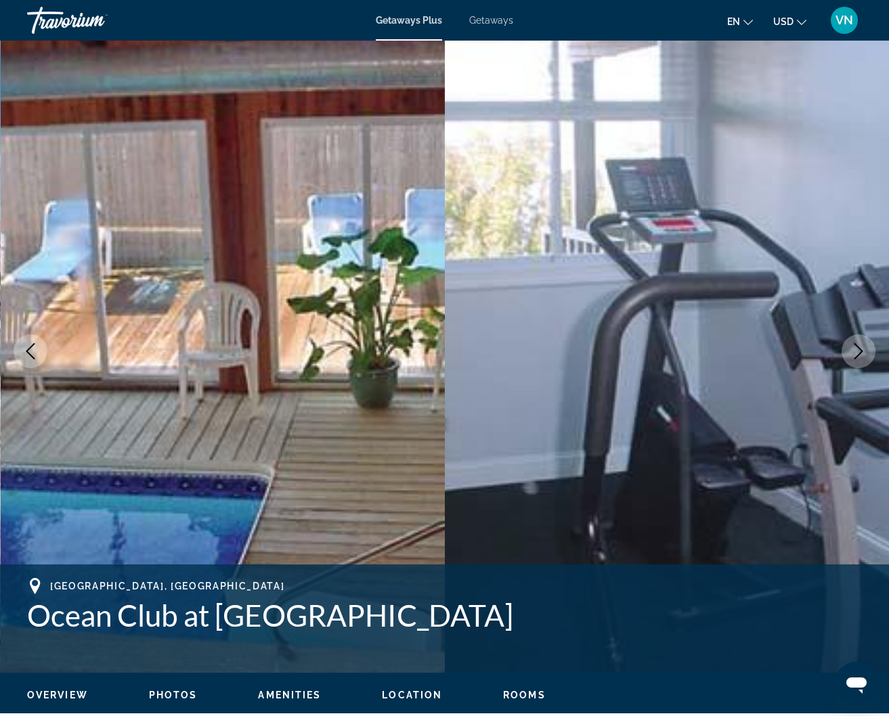
click at [850, 344] on icon "Next image" at bounding box center [858, 351] width 16 height 16
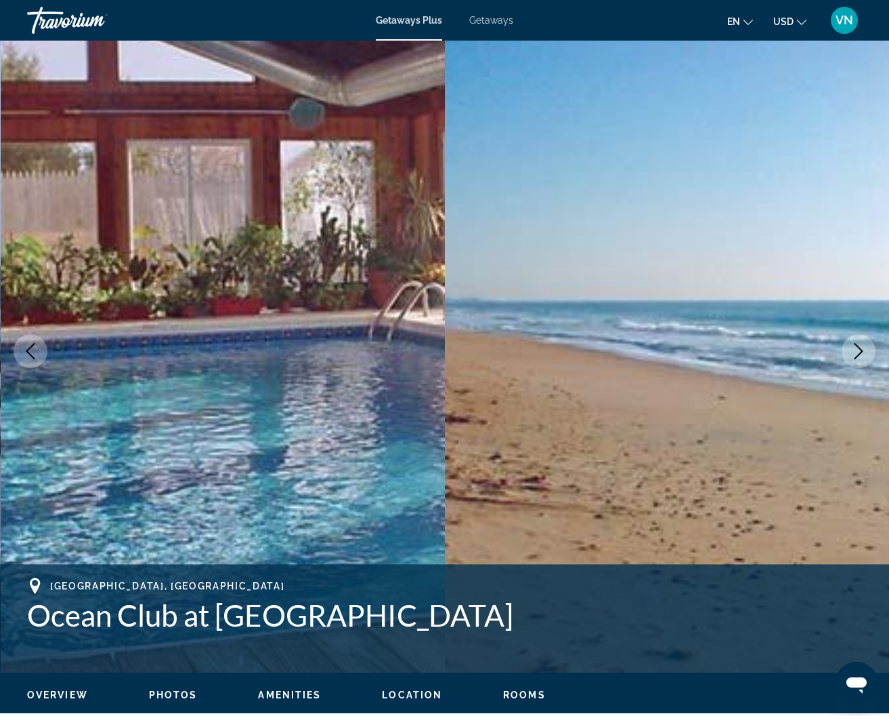
click at [850, 344] on icon "Next image" at bounding box center [858, 351] width 16 height 16
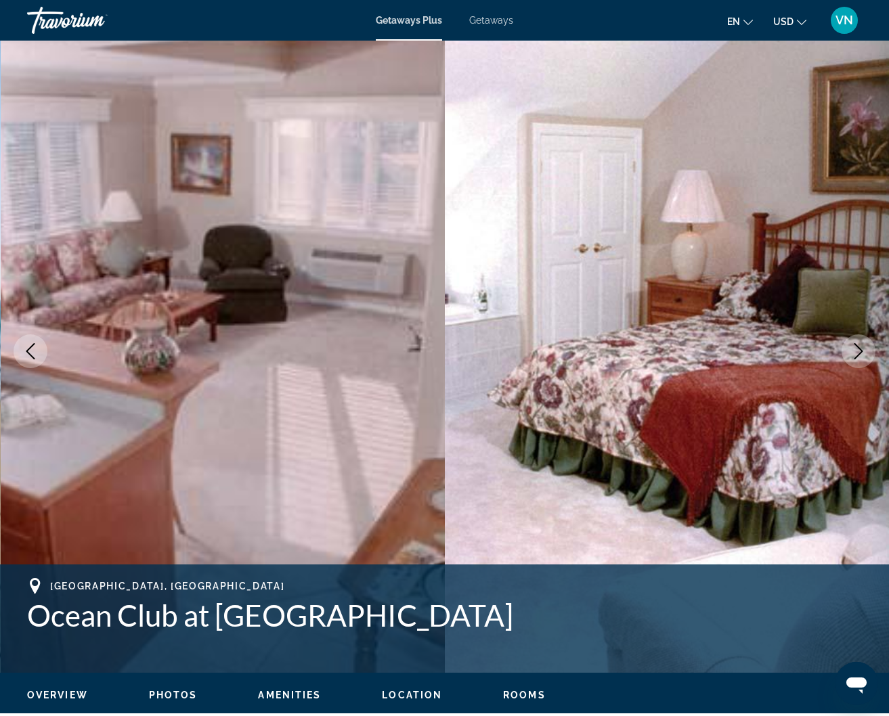
click at [850, 344] on icon "Next image" at bounding box center [858, 351] width 16 height 16
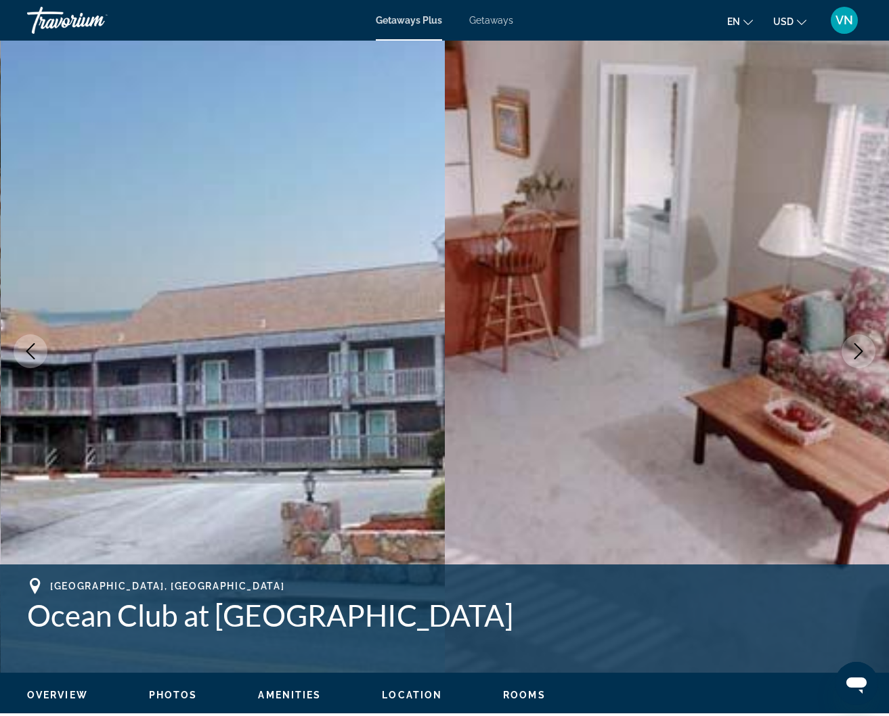
click at [850, 344] on icon "Next image" at bounding box center [858, 351] width 16 height 16
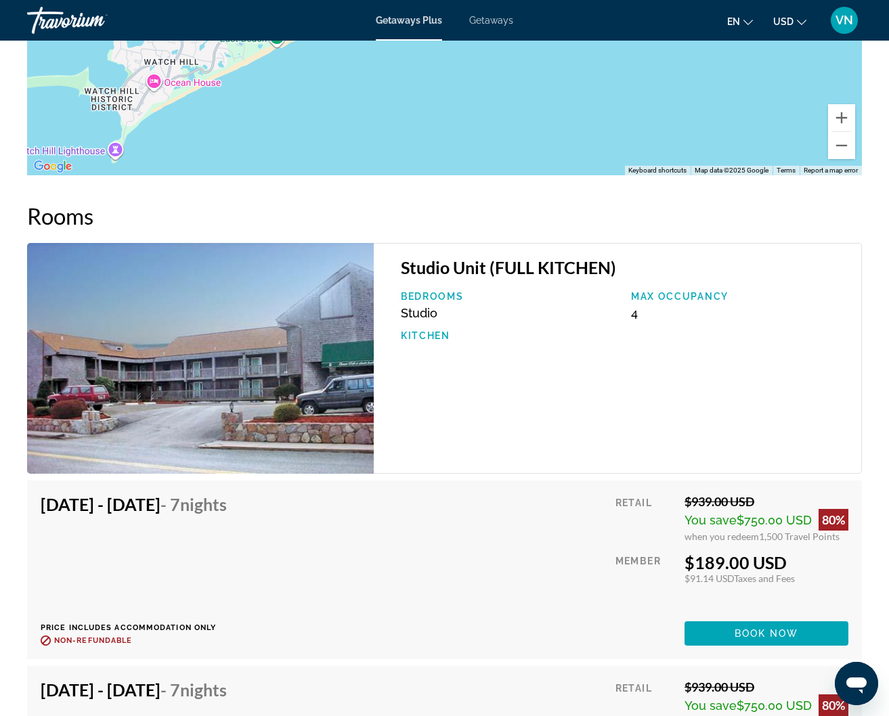
scroll to position [2266, 0]
drag, startPoint x: 787, startPoint y: 554, endPoint x: 661, endPoint y: 554, distance: 125.9
click at [661, 554] on div "Retail $939.00 USD You save $750.00 USD 80% when you redeem 1,500 Travel Points…" at bounding box center [731, 571] width 233 height 152
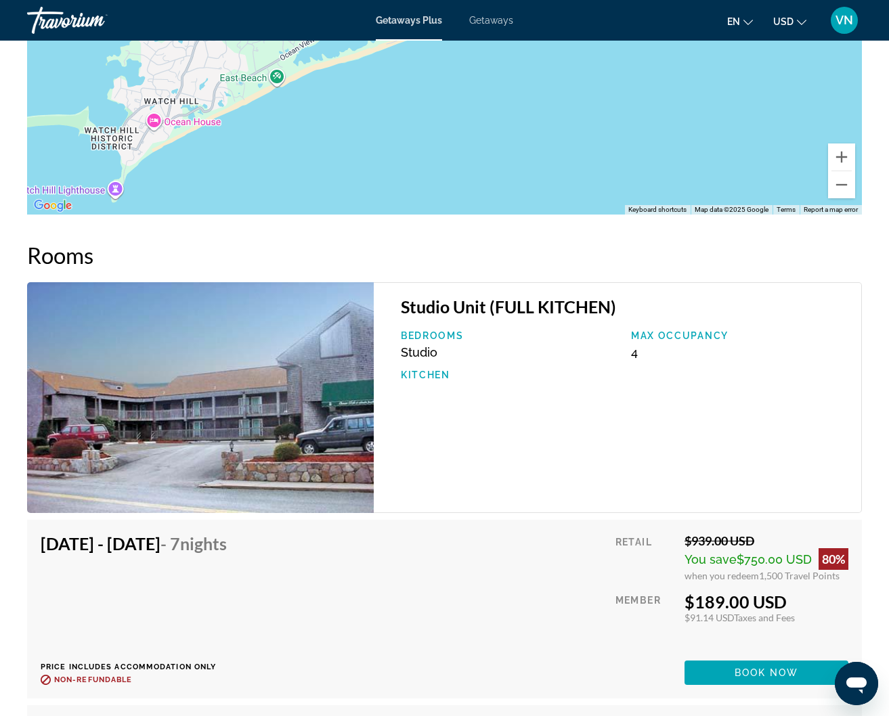
scroll to position [2226, 0]
click at [487, 24] on span "Getaways" at bounding box center [491, 20] width 44 height 11
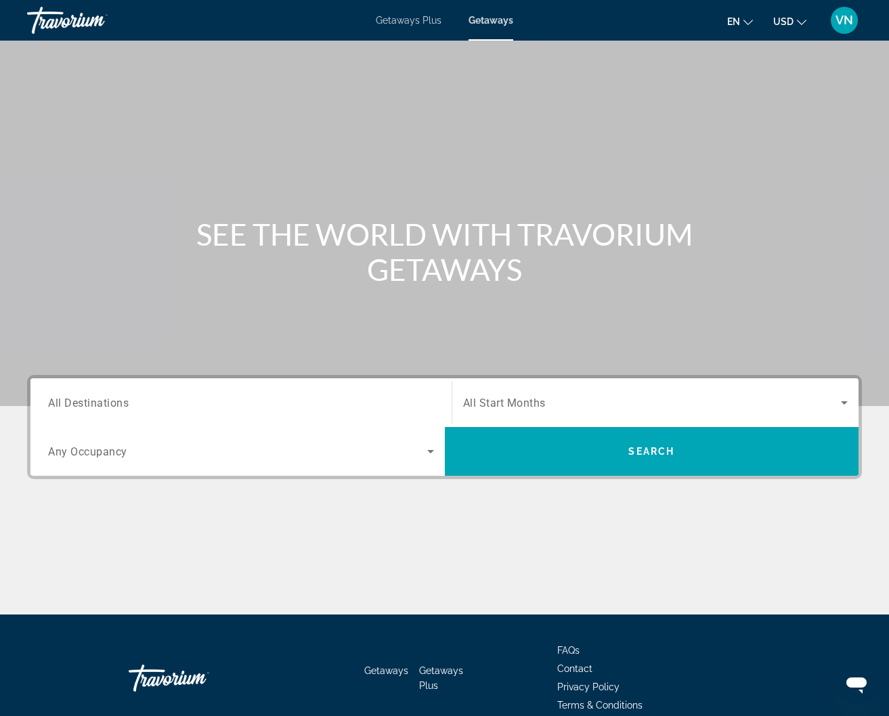
click at [256, 402] on input "Destination All Destinations" at bounding box center [241, 403] width 386 height 16
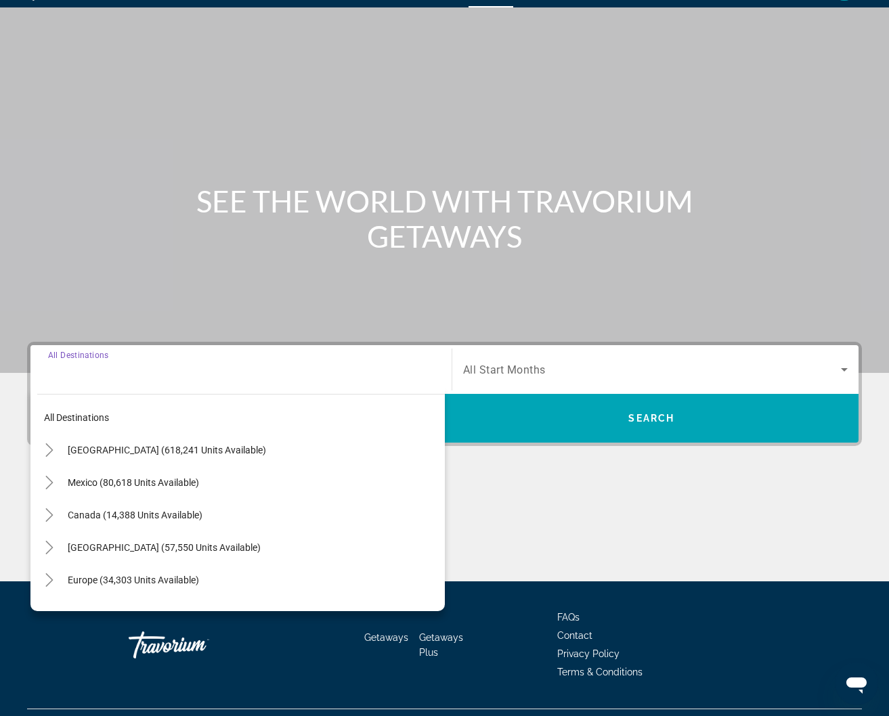
scroll to position [64, 0]
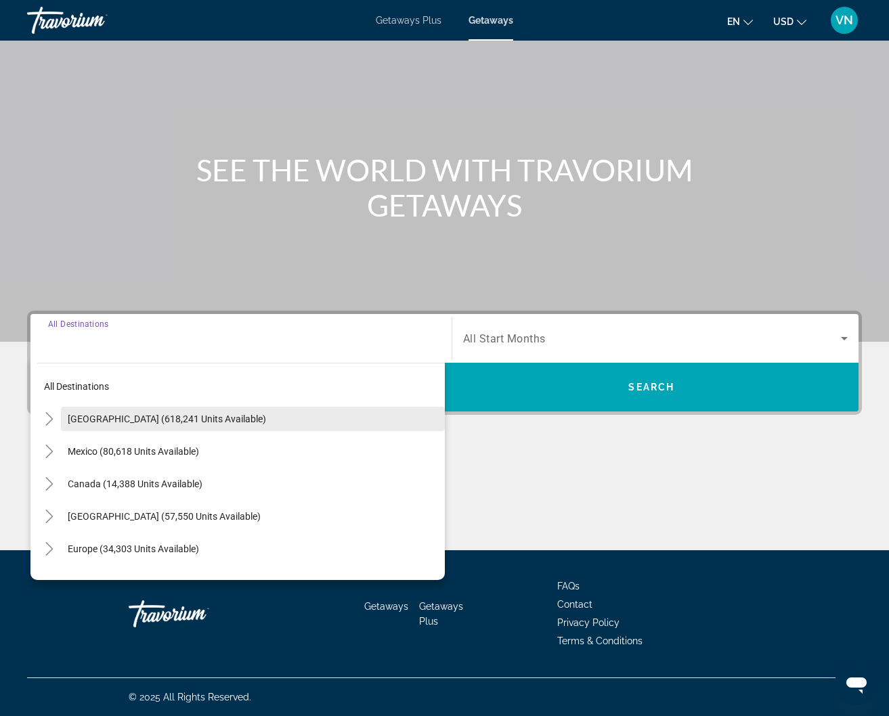
click at [215, 424] on span "Search widget" at bounding box center [253, 419] width 384 height 32
type input "**********"
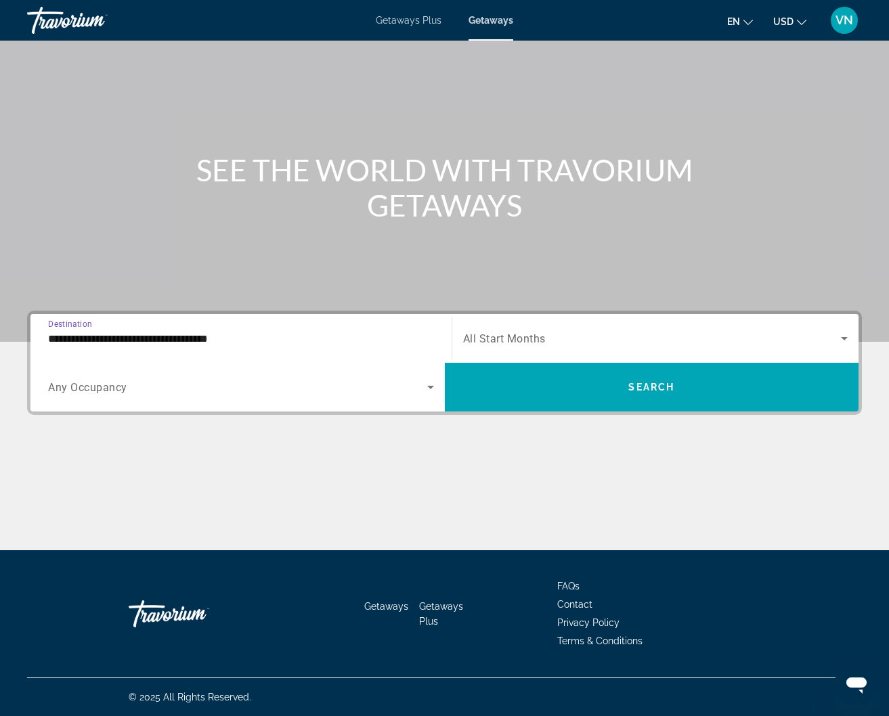
click at [839, 345] on icon "Search widget" at bounding box center [844, 338] width 16 height 16
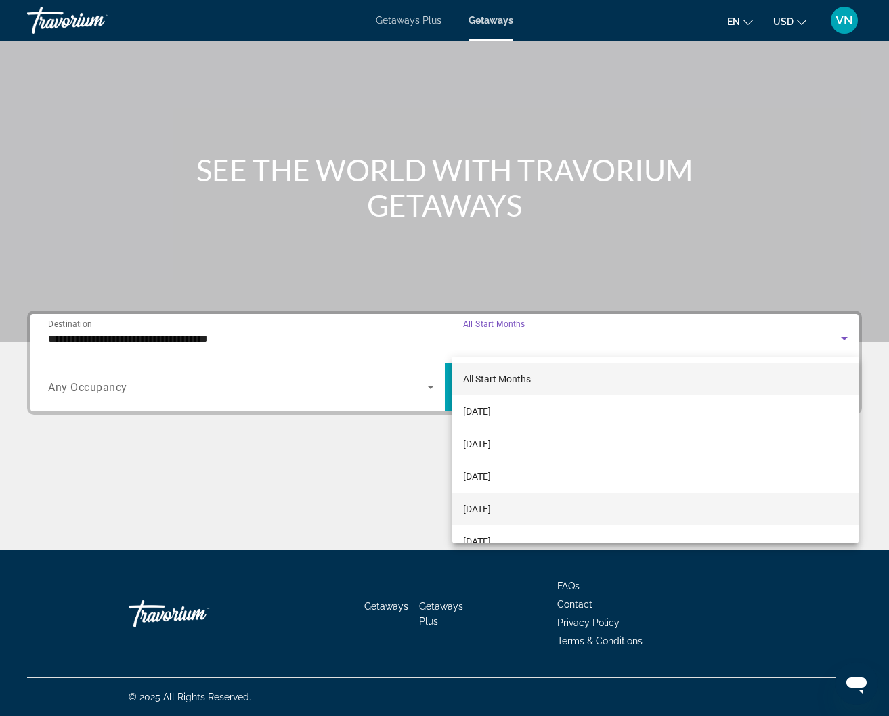
click at [571, 505] on mat-option "[DATE]" at bounding box center [655, 509] width 407 height 32
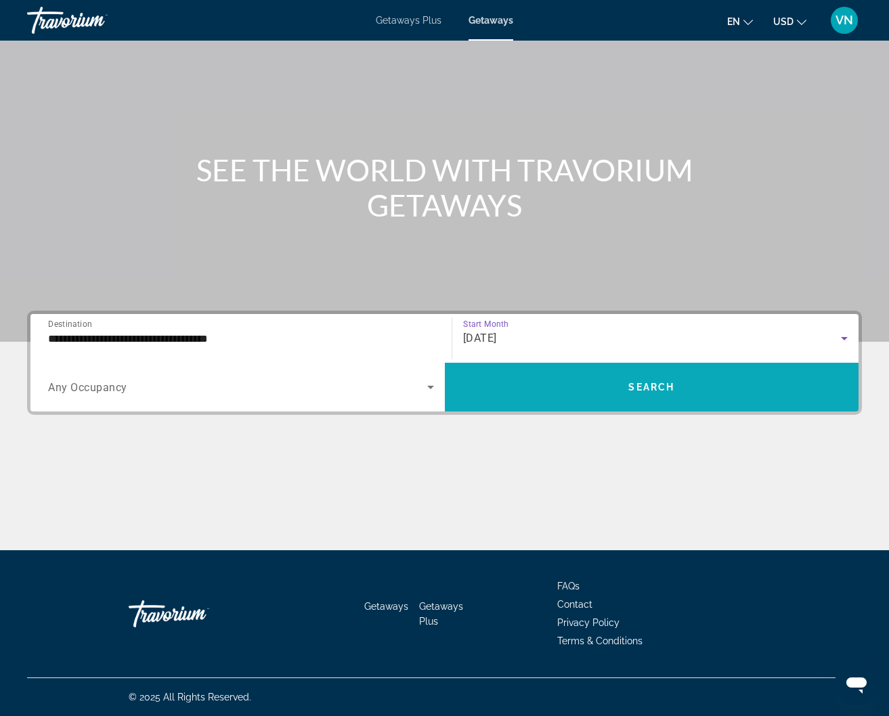
click at [546, 386] on span "Search widget" at bounding box center [652, 387] width 414 height 32
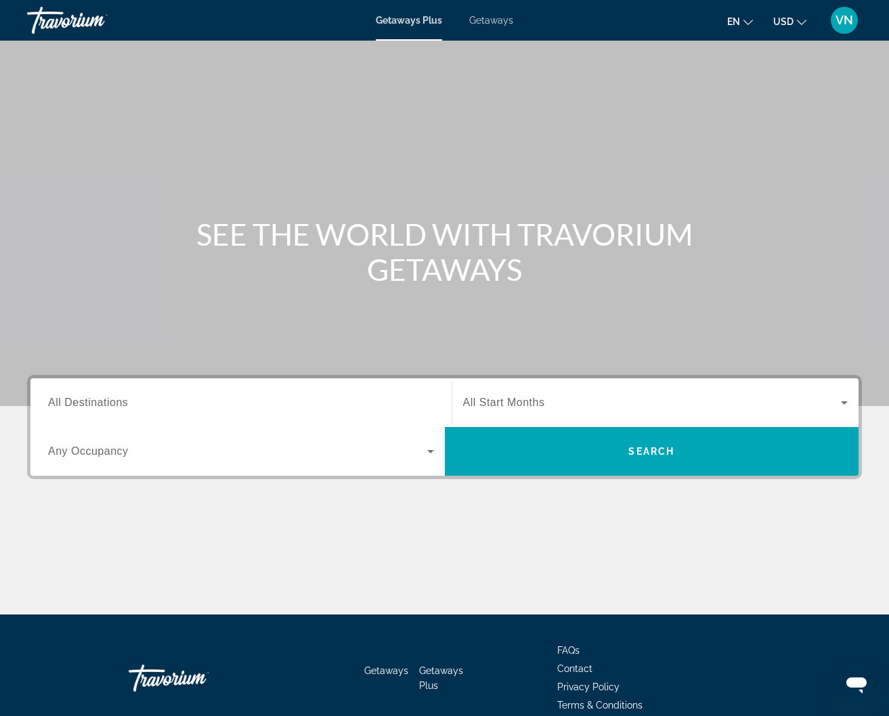
click at [489, 22] on span "Getaways" at bounding box center [491, 20] width 44 height 11
click at [267, 406] on input "Destination All Destinations" at bounding box center [241, 403] width 386 height 16
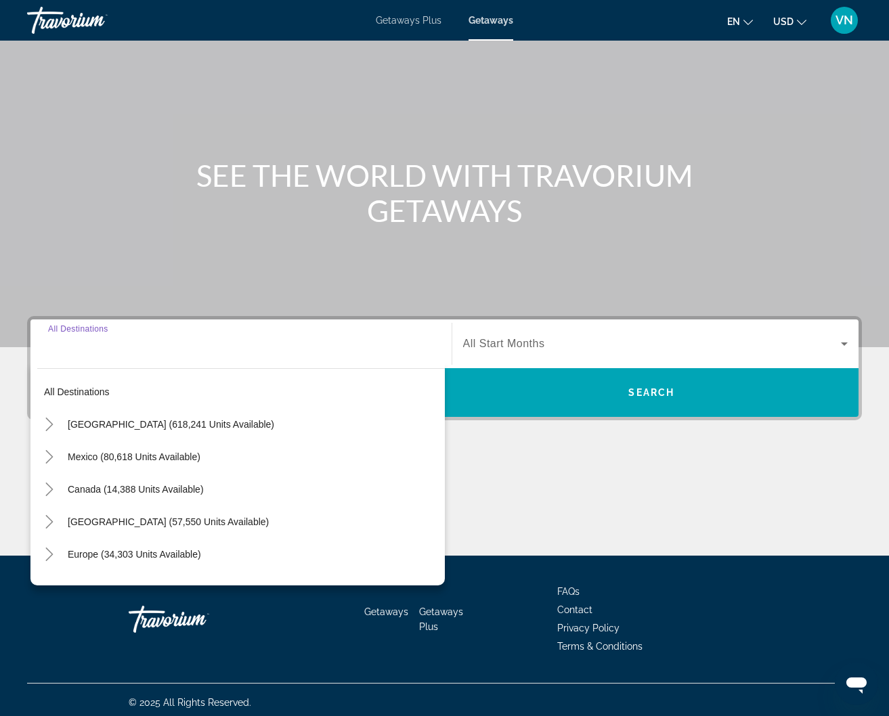
scroll to position [64, 0]
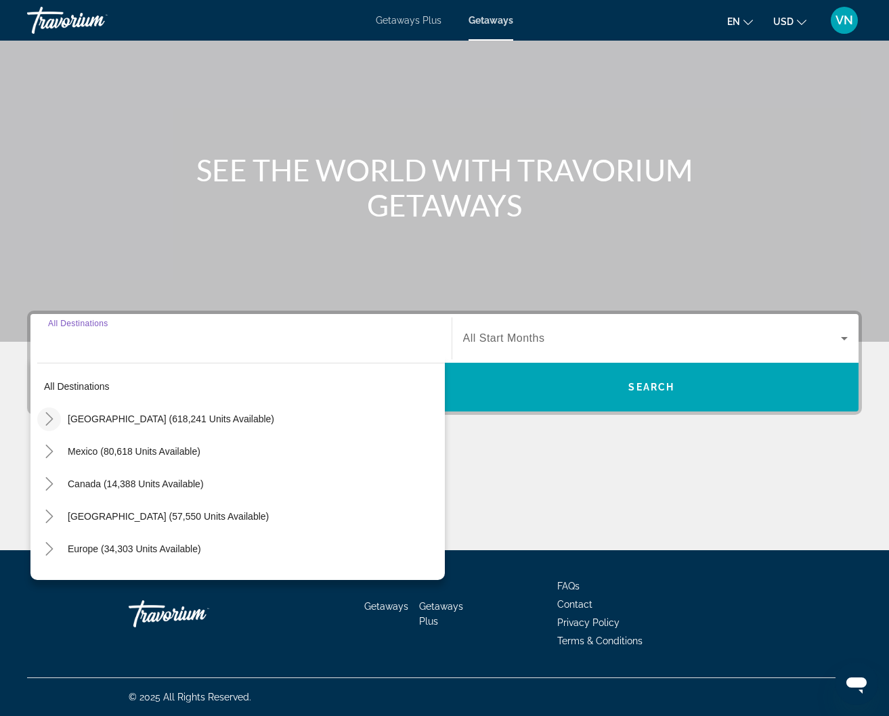
click at [52, 418] on icon "Toggle United States (618,241 units available)" at bounding box center [48, 419] width 7 height 14
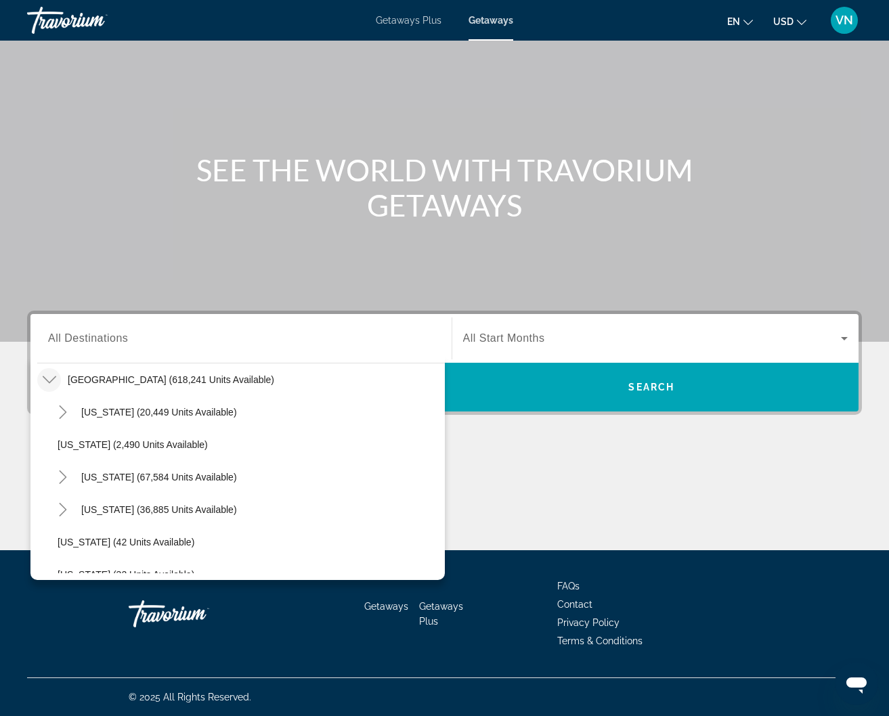
click at [52, 385] on icon "Toggle United States (618,241 units available)" at bounding box center [50, 380] width 14 height 14
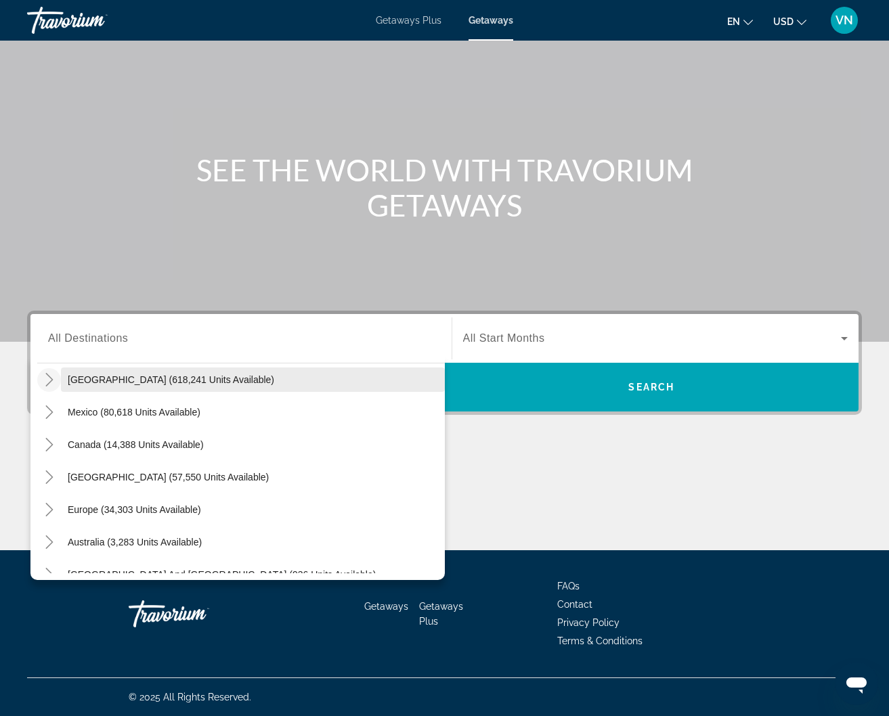
click at [93, 385] on span "Search widget" at bounding box center [253, 380] width 384 height 32
type input "**********"
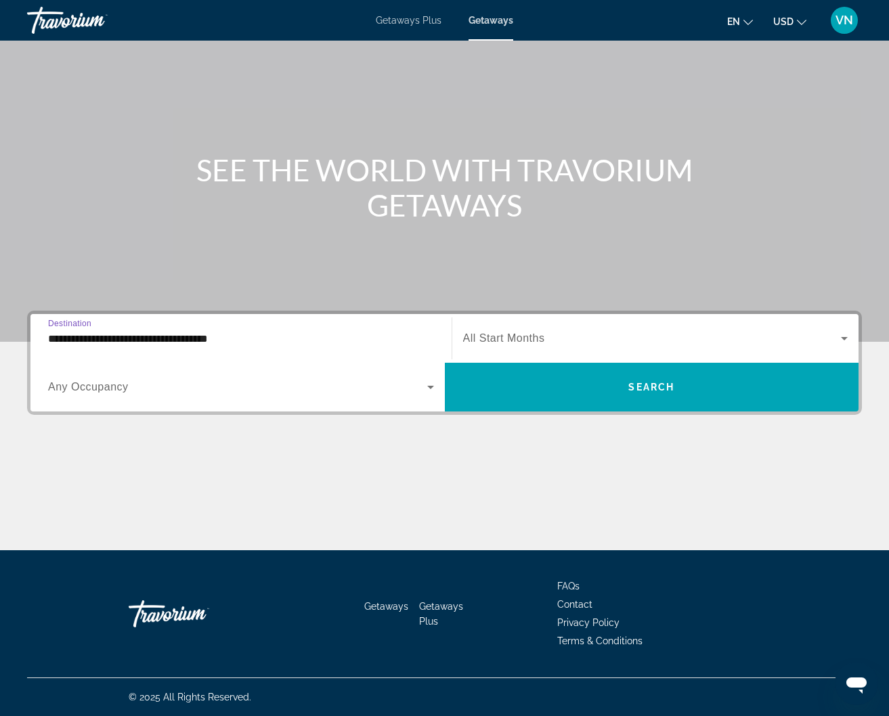
click at [839, 335] on icon "Search widget" at bounding box center [844, 338] width 16 height 16
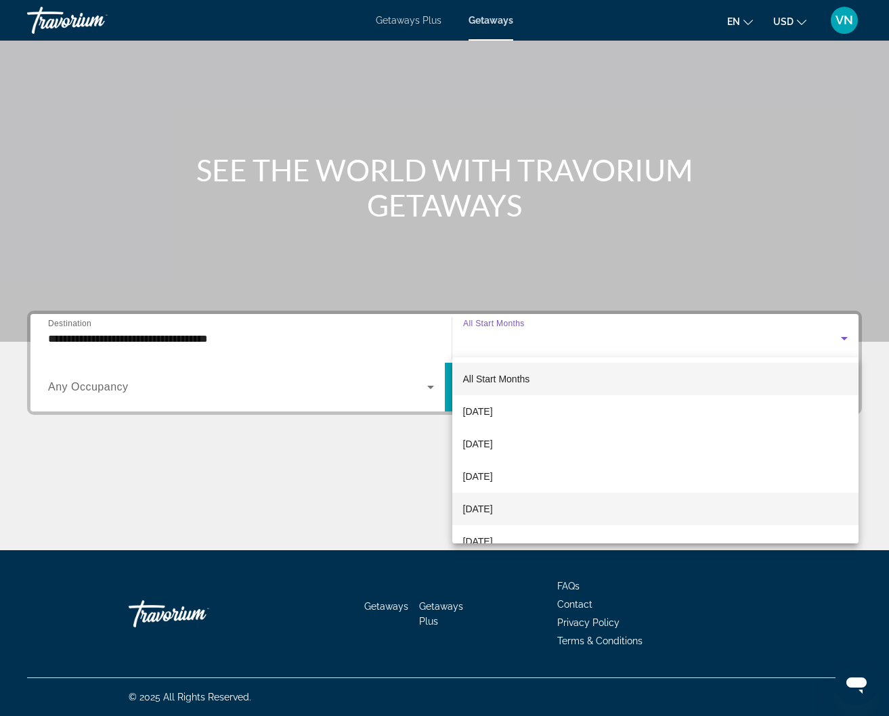
click at [544, 506] on mat-option "[DATE]" at bounding box center [655, 509] width 407 height 32
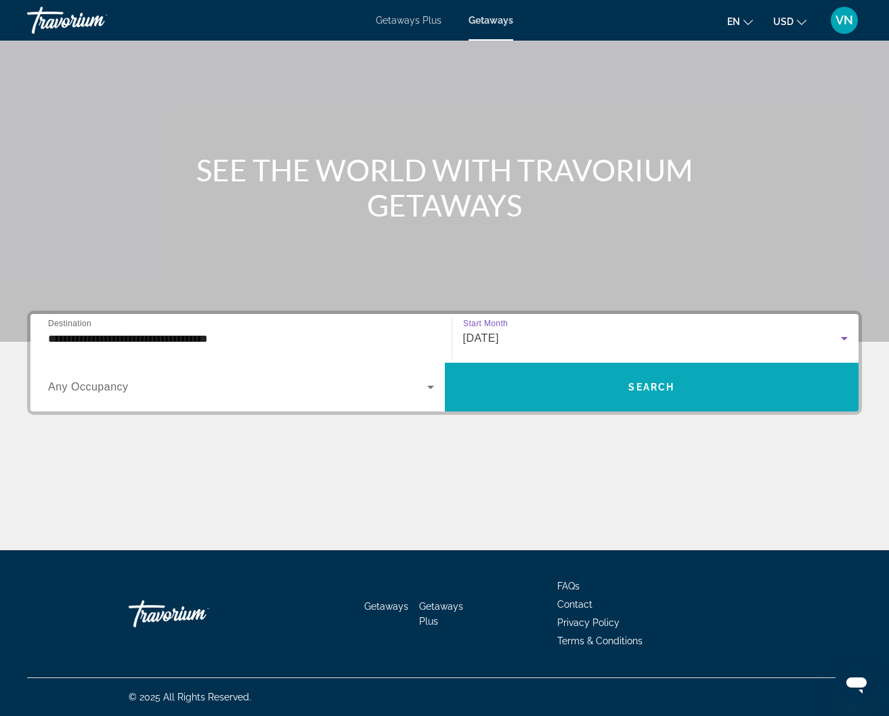
click at [563, 382] on span "Search widget" at bounding box center [652, 387] width 414 height 32
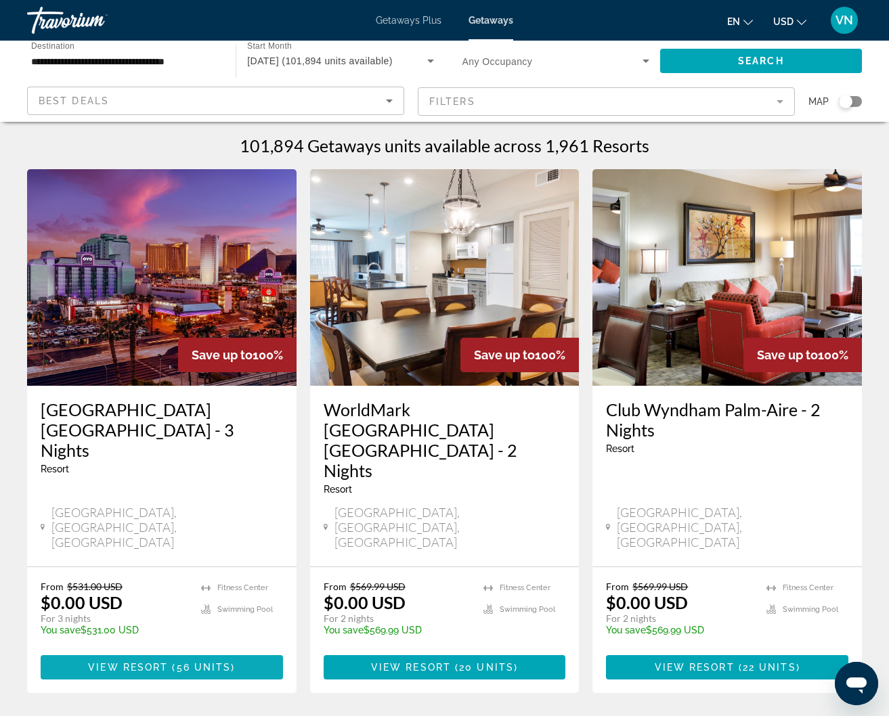
click at [89, 651] on span "Main content" at bounding box center [162, 667] width 242 height 32
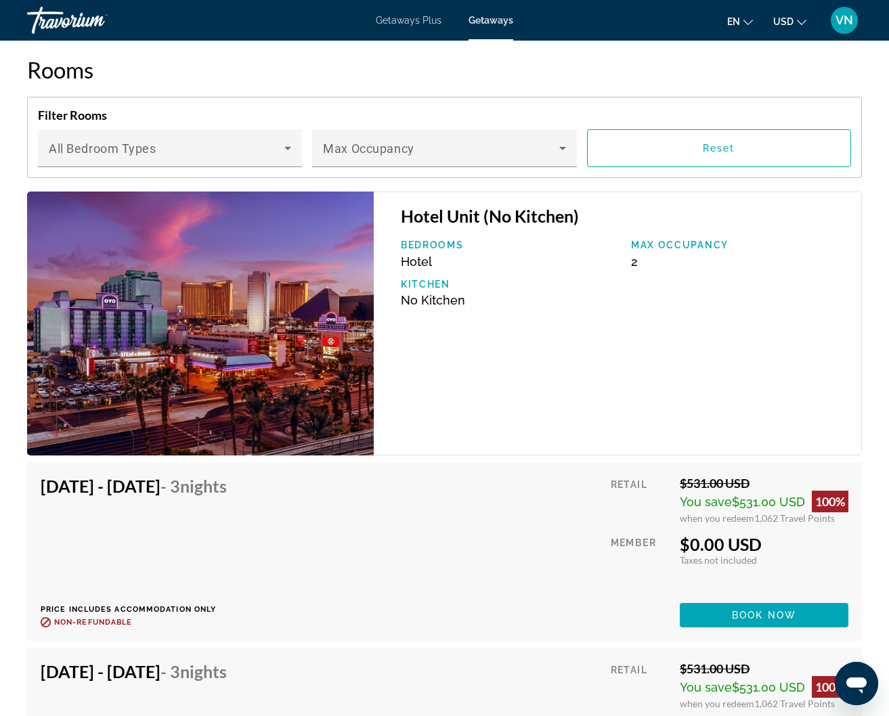
scroll to position [2320, 0]
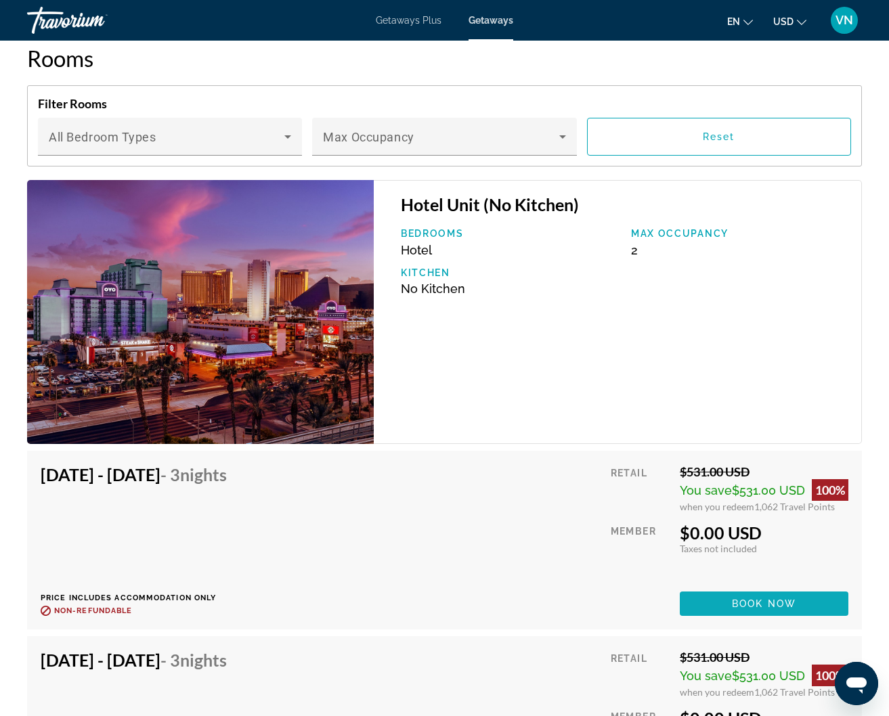
click at [764, 603] on span "Book now" at bounding box center [764, 603] width 64 height 11
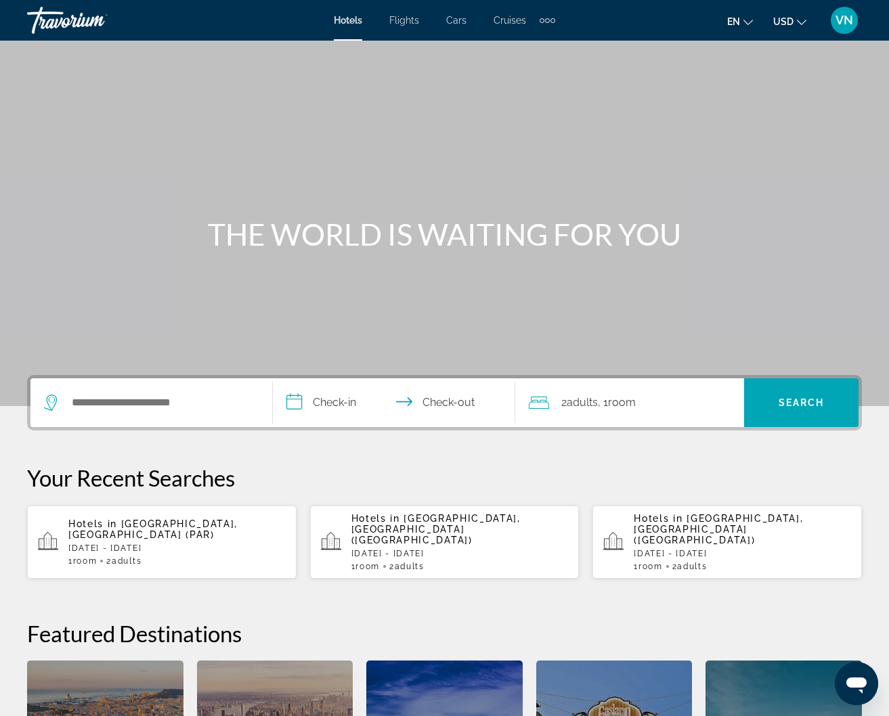
click at [541, 20] on div "Extra navigation items" at bounding box center [542, 20] width 5 height 5
click at [518, 50] on span "Activities" at bounding box center [524, 45] width 39 height 11
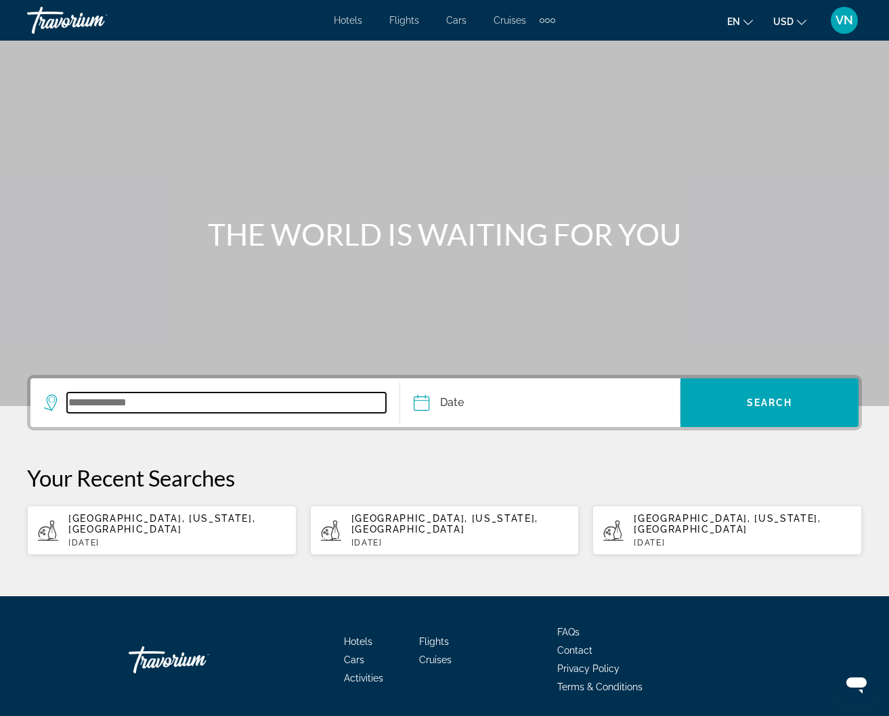
click at [107, 408] on input "Search widget" at bounding box center [226, 403] width 319 height 20
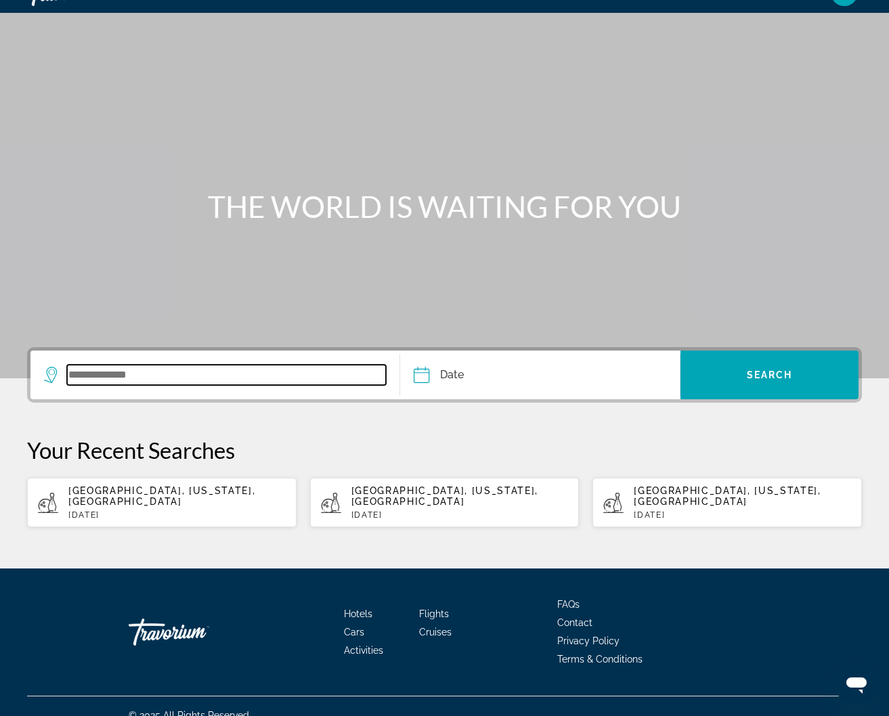
scroll to position [35, 0]
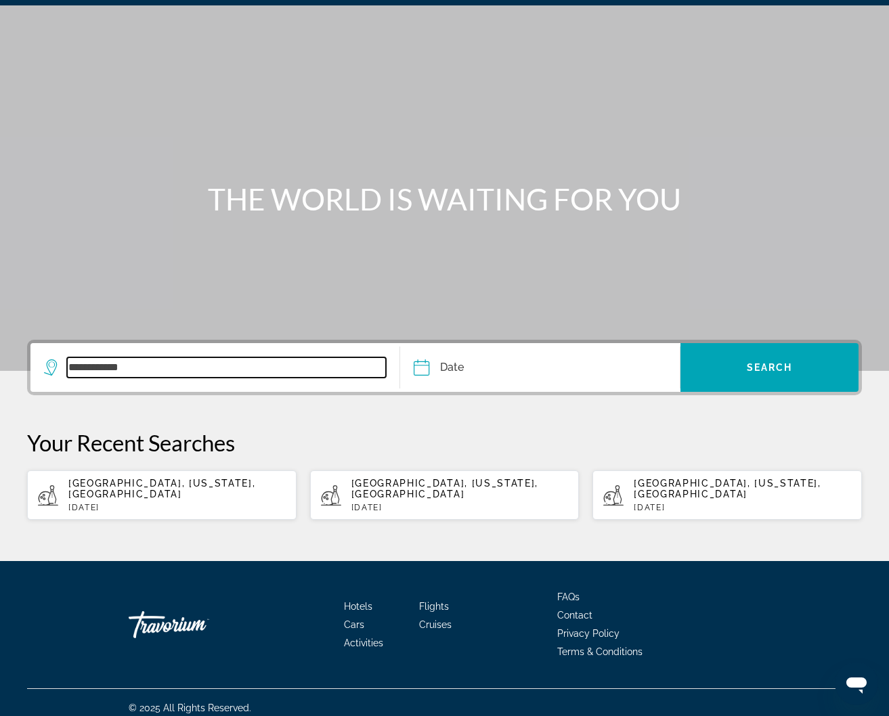
type input "**********"
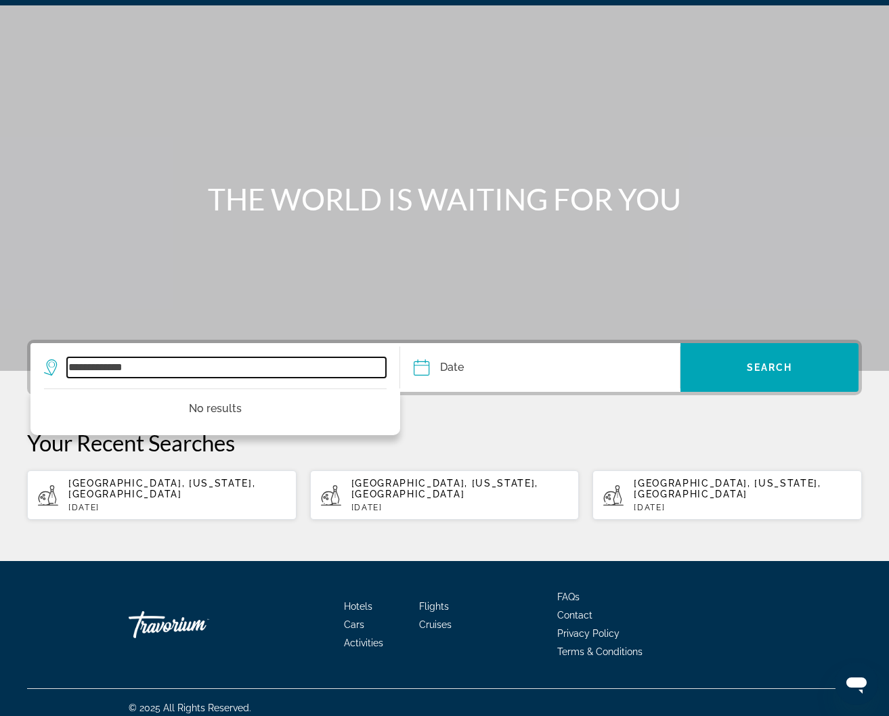
drag, startPoint x: 160, startPoint y: 371, endPoint x: -39, endPoint y: 329, distance: 204.1
click at [0, 329] on html "**********" at bounding box center [444, 323] width 889 height 716
